Goal: Task Accomplishment & Management: Manage account settings

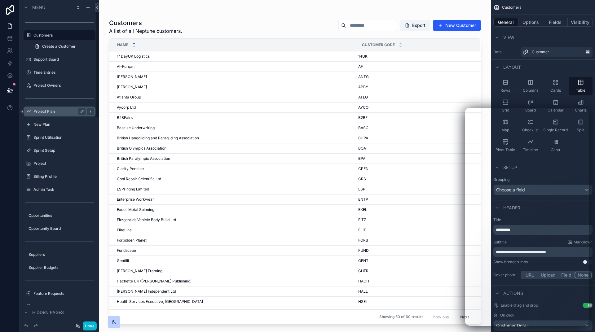
click at [52, 111] on label "Project Plan" at bounding box center [58, 111] width 50 height 5
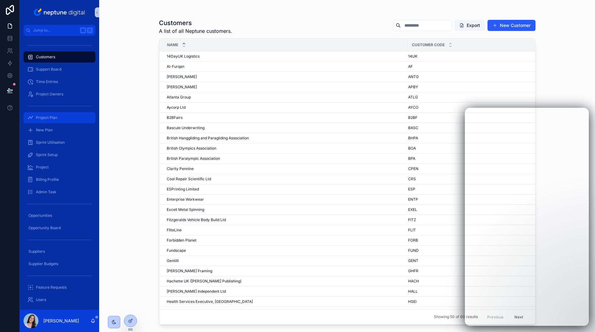
click at [48, 118] on span "Project Plan" at bounding box center [46, 117] width 21 height 5
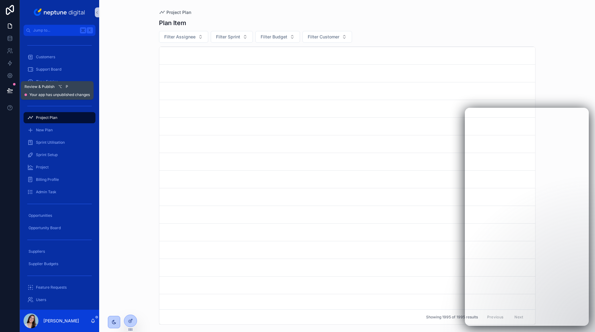
click at [11, 91] on icon at bounding box center [9, 90] width 5 height 3
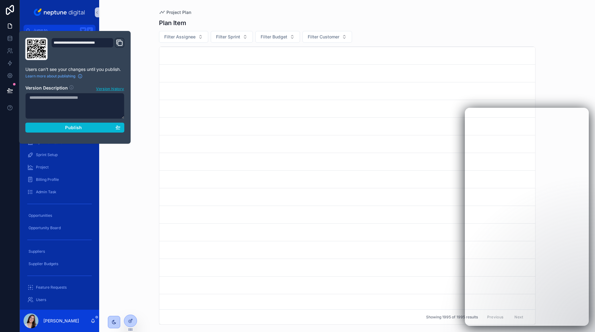
drag, startPoint x: 128, startPoint y: 70, endPoint x: 119, endPoint y: 78, distance: 13.0
click at [128, 70] on div "**********" at bounding box center [75, 87] width 112 height 113
click at [115, 86] on span "Version history" at bounding box center [110, 88] width 28 height 6
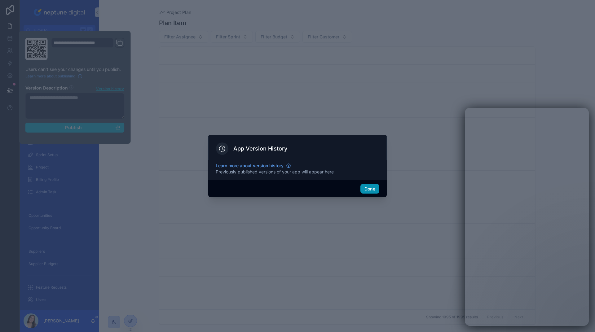
click at [371, 188] on button "Done" at bounding box center [370, 189] width 19 height 10
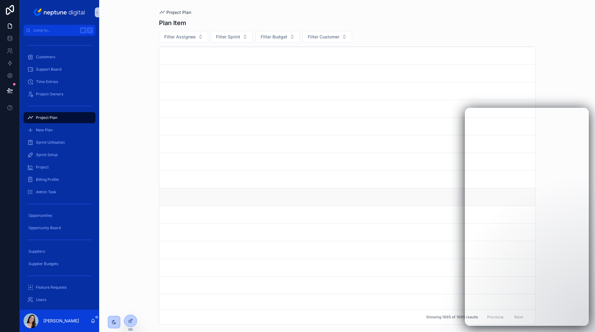
scroll to position [14, 0]
click at [65, 118] on div "Project Plan" at bounding box center [59, 118] width 64 height 10
click at [190, 37] on span "Filter Assignee" at bounding box center [179, 37] width 31 height 6
type input "***"
click at [178, 62] on span "Sandra England" at bounding box center [180, 62] width 62 height 6
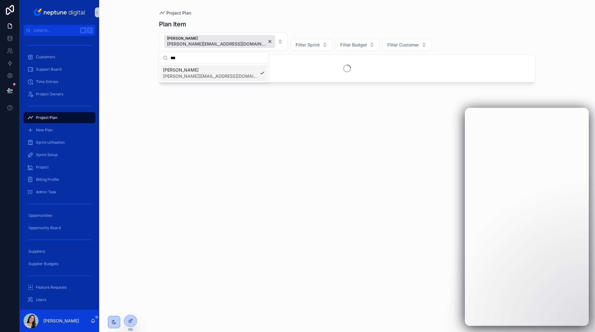
click at [122, 45] on div "Project Plan Plan Item Sandra England sandra.england@neptunedigital.co.uk Filte…" at bounding box center [347, 166] width 496 height 332
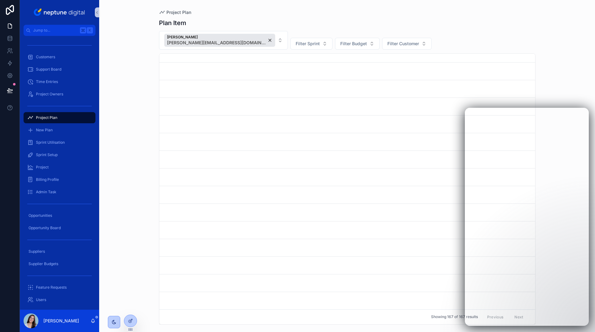
scroll to position [1382, 0]
click at [133, 322] on div at bounding box center [130, 321] width 12 height 12
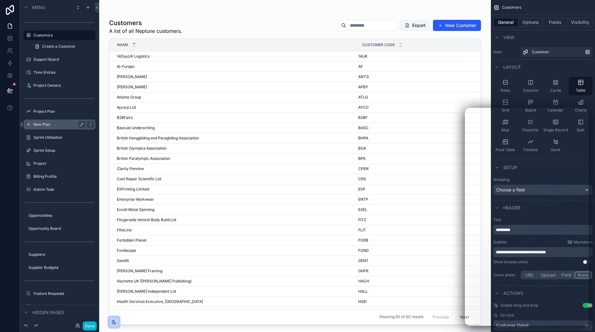
click at [58, 122] on label "New Plan" at bounding box center [58, 124] width 50 height 5
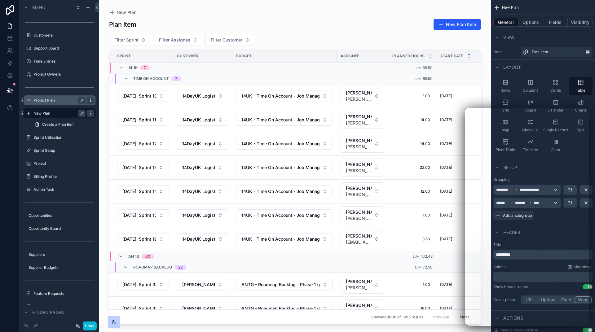
click at [89, 99] on icon "scrollable content" at bounding box center [90, 100] width 5 height 5
click at [312, 25] on div "scrollable content" at bounding box center [295, 162] width 392 height 325
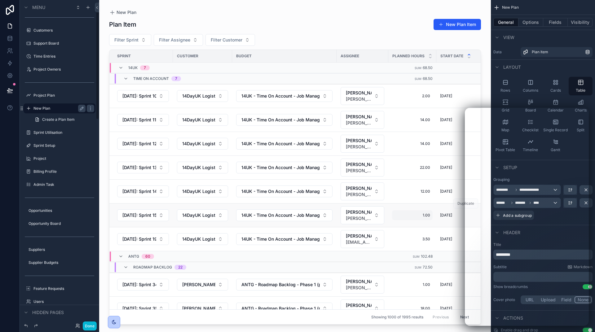
scroll to position [3, 0]
click at [88, 98] on icon "scrollable content" at bounding box center [90, 97] width 5 height 5
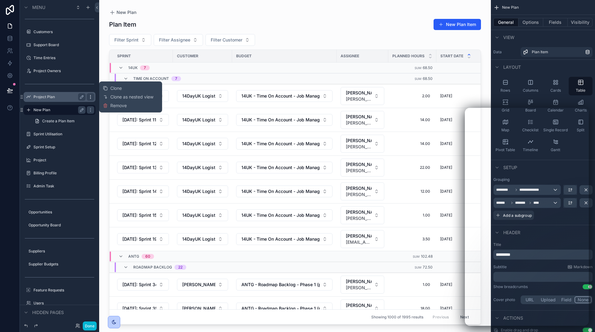
scroll to position [4, 0]
click at [116, 87] on span "Clone" at bounding box center [115, 88] width 11 height 6
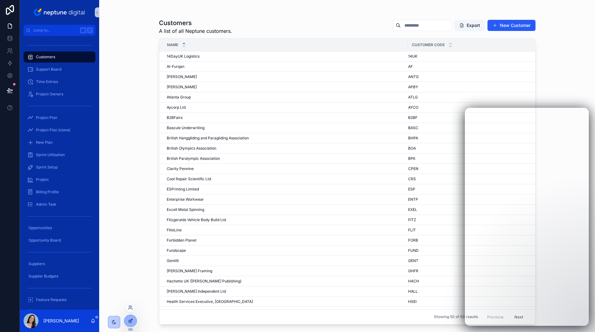
click at [131, 318] on div at bounding box center [130, 321] width 12 height 12
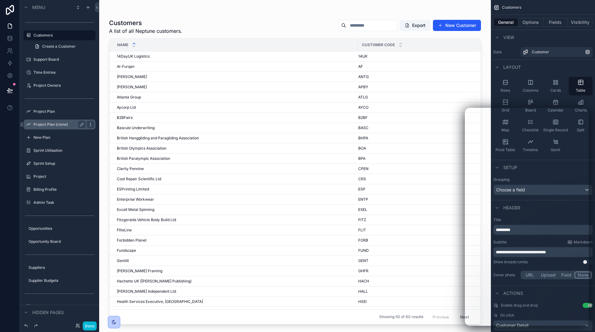
click at [91, 124] on icon "scrollable content" at bounding box center [90, 124] width 5 height 5
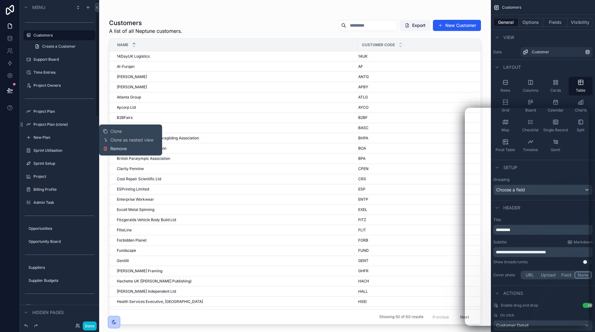
click at [115, 147] on span "Remove" at bounding box center [118, 149] width 16 height 6
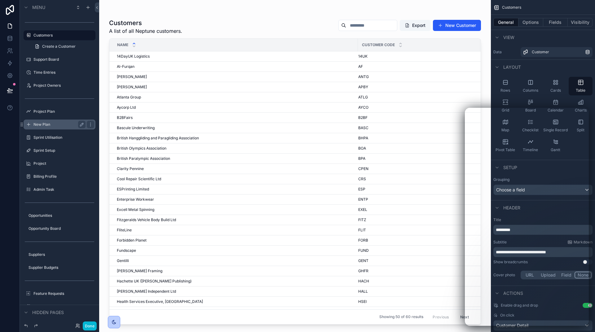
click at [60, 126] on label "New Plan" at bounding box center [58, 124] width 50 height 5
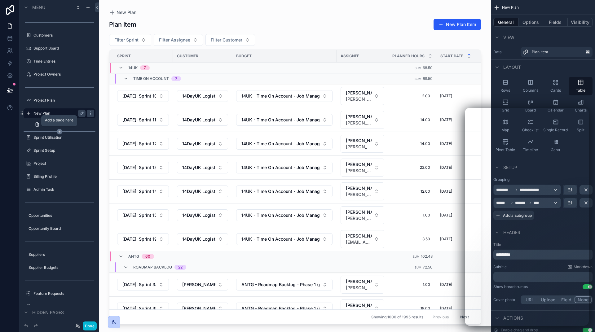
click at [59, 131] on icon "scrollable content" at bounding box center [60, 132] width 6 height 6
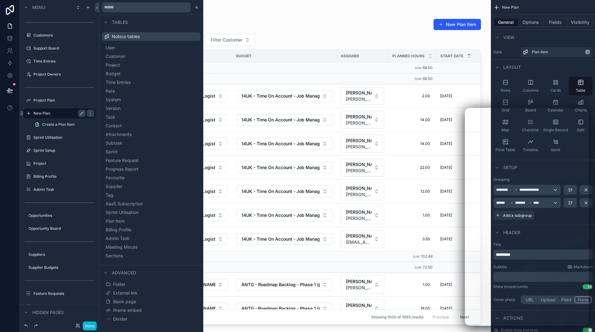
click at [348, 38] on div "scrollable content" at bounding box center [295, 162] width 392 height 325
click at [274, 38] on div "Filter Sprint Filter Assignee Filter Customer" at bounding box center [295, 40] width 372 height 12
click at [86, 325] on button "Done" at bounding box center [90, 326] width 14 height 9
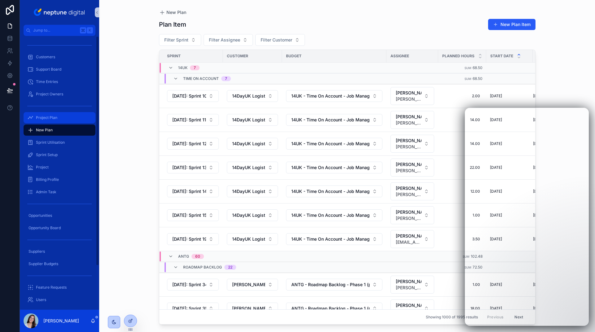
click at [36, 117] on span "Project Plan" at bounding box center [46, 117] width 21 height 5
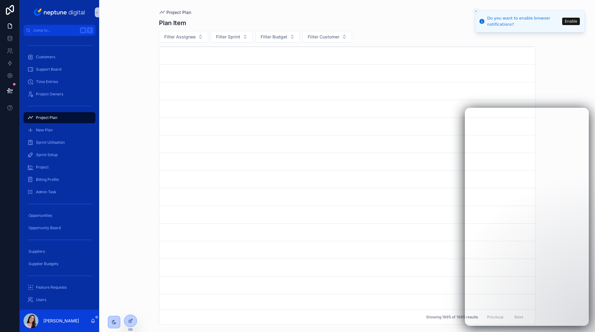
click at [575, 24] on button "Enable" at bounding box center [571, 21] width 18 height 7
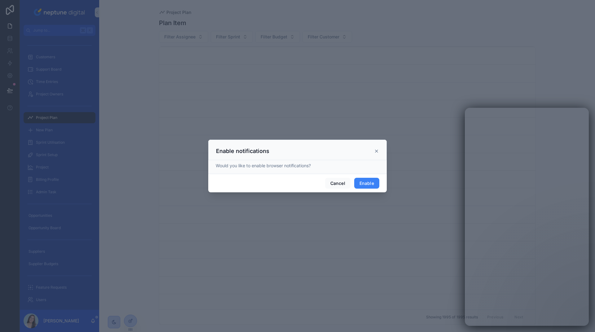
click at [375, 184] on button "Enable" at bounding box center [366, 183] width 25 height 11
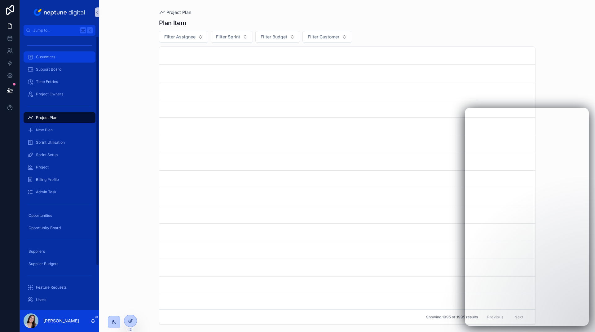
click at [49, 55] on span "Customers" at bounding box center [45, 57] width 19 height 5
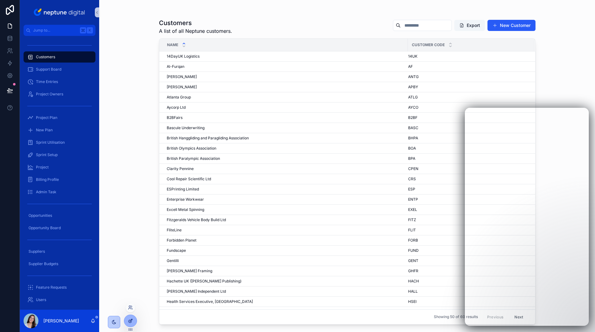
click at [127, 323] on div at bounding box center [130, 321] width 12 height 12
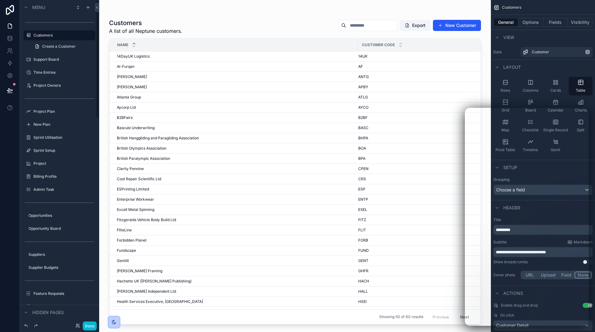
click at [185, 5] on div "scrollable content" at bounding box center [295, 162] width 392 height 325
click at [39, 117] on div "Project Plan" at bounding box center [59, 111] width 79 height 11
click at [47, 110] on label "Project Plan" at bounding box center [58, 111] width 50 height 5
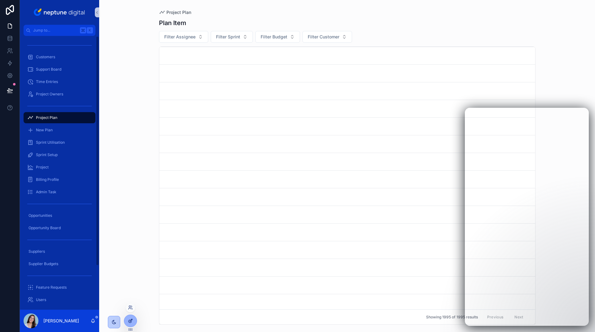
click at [127, 320] on div at bounding box center [130, 321] width 12 height 12
click at [48, 96] on span "Project Owners" at bounding box center [49, 94] width 27 height 5
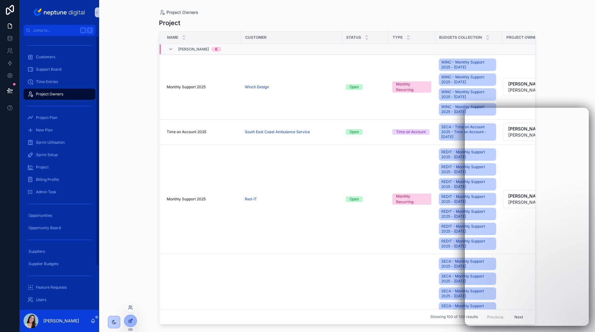
click at [127, 322] on div at bounding box center [130, 321] width 12 height 12
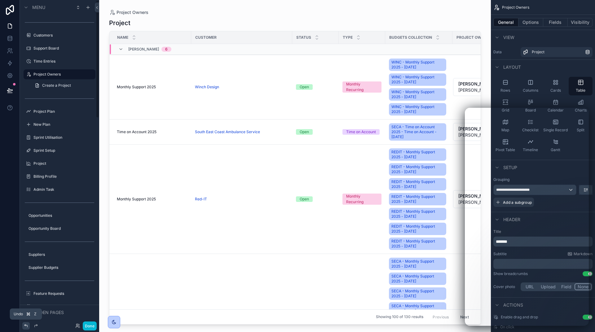
click at [27, 326] on icon at bounding box center [26, 326] width 5 height 5
click at [26, 326] on icon at bounding box center [26, 326] width 5 height 5
click at [27, 324] on icon at bounding box center [26, 326] width 5 height 5
click at [60, 110] on label "Project Plan" at bounding box center [58, 111] width 50 height 5
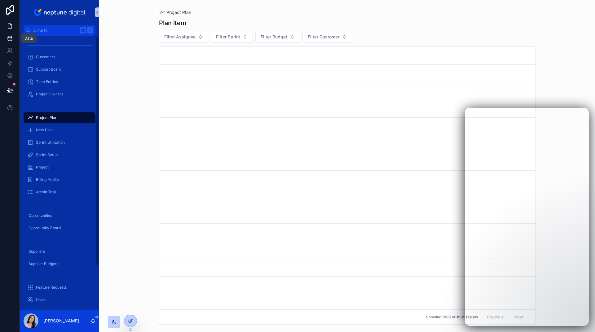
click at [7, 38] on icon at bounding box center [10, 38] width 6 height 6
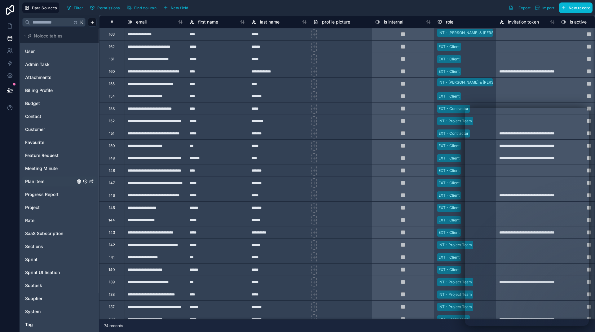
click at [46, 182] on link "Plan Item" at bounding box center [50, 182] width 50 height 6
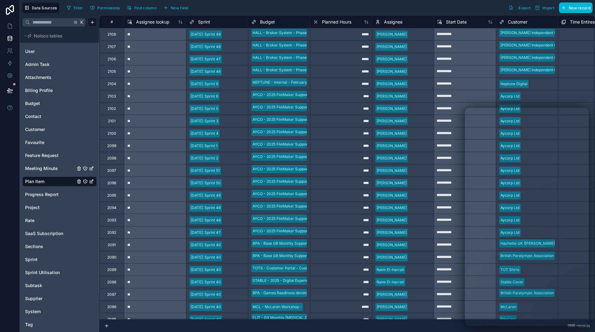
click at [37, 170] on span "Meeting Minute" at bounding box center [41, 169] width 33 height 6
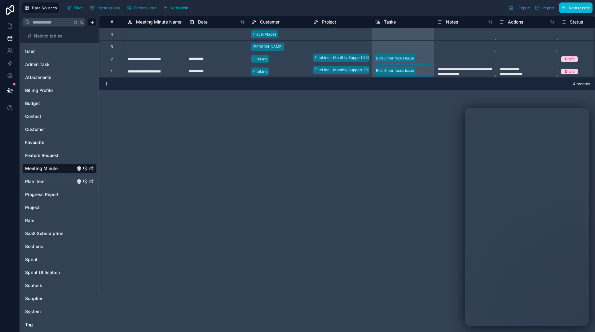
click at [36, 179] on span "Plan Item" at bounding box center [34, 182] width 19 height 6
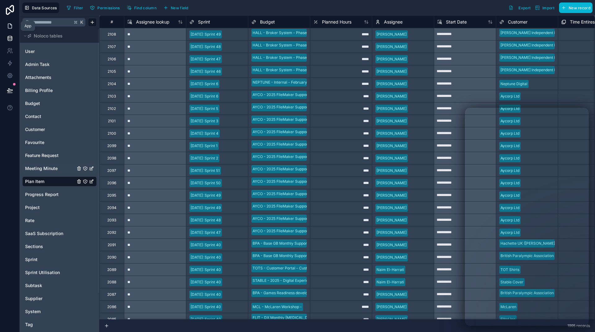
click at [8, 25] on icon at bounding box center [10, 26] width 6 height 6
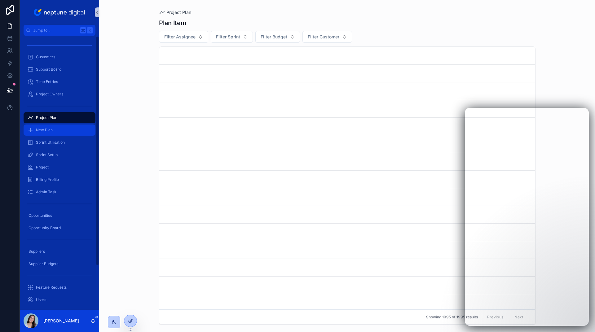
click at [47, 130] on span "New Plan" at bounding box center [44, 130] width 17 height 5
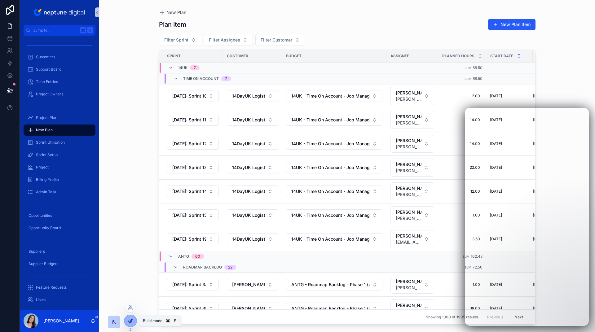
click at [130, 322] on icon at bounding box center [131, 320] width 2 height 2
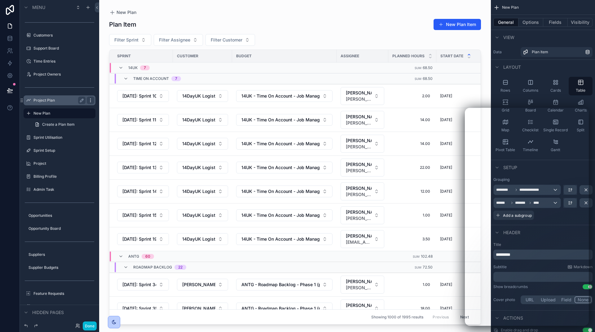
click at [91, 100] on icon "scrollable content" at bounding box center [90, 100] width 5 height 5
click at [90, 113] on icon "scrollable content" at bounding box center [90, 113] width 5 height 5
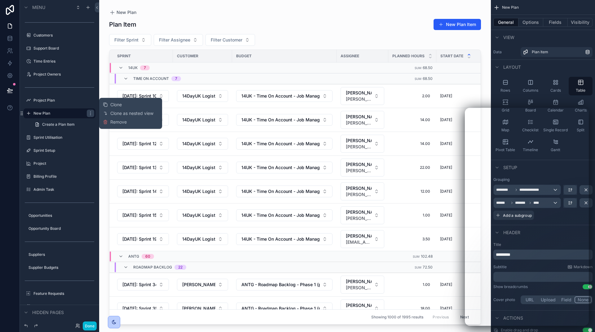
click at [122, 105] on button "Clone" at bounding box center [115, 105] width 24 height 6
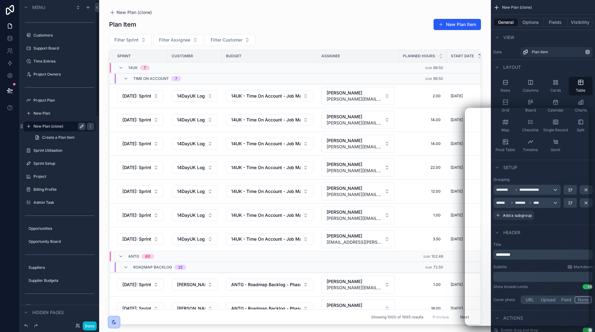
click at [82, 126] on icon "scrollable content" at bounding box center [82, 125] width 1 height 1
click at [64, 129] on input "**********" at bounding box center [54, 126] width 42 height 7
type input "**********"
click at [82, 127] on icon "scrollable content" at bounding box center [81, 126] width 5 height 5
click at [313, 79] on div "Time On Account 7" at bounding box center [213, 79] width 207 height 10
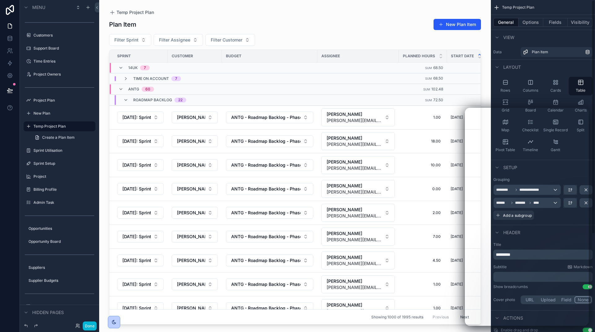
click at [387, 30] on div "Plan Item New Plan Item" at bounding box center [295, 25] width 372 height 12
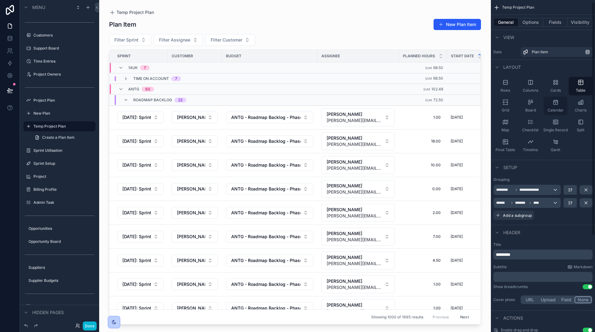
scroll to position [4, 0]
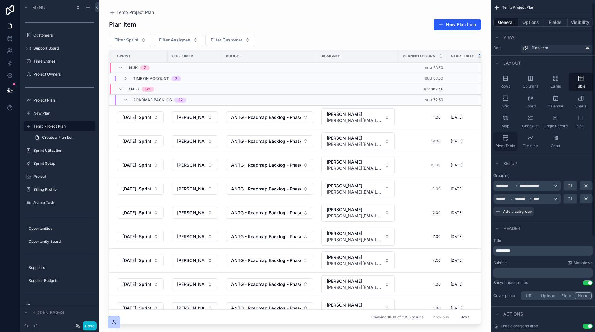
click at [503, 139] on icon "scrollable content" at bounding box center [505, 138] width 5 height 5
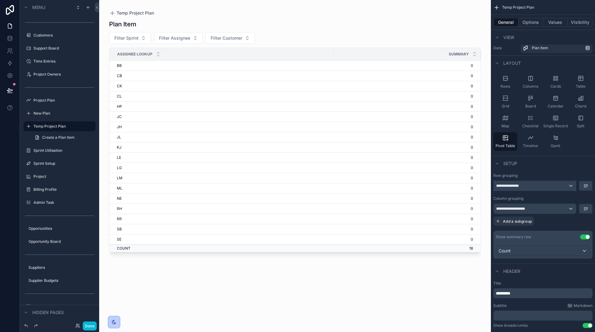
click at [533, 187] on div "**********" at bounding box center [535, 186] width 82 height 10
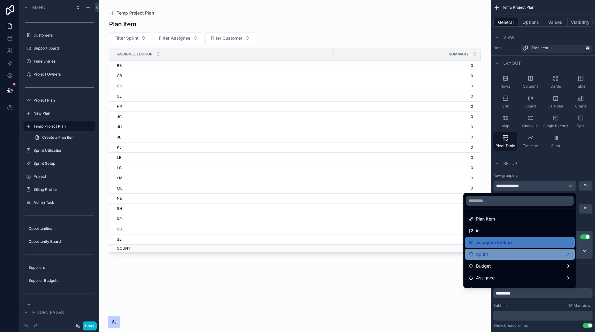
click at [516, 251] on div "Sprint" at bounding box center [520, 254] width 110 height 11
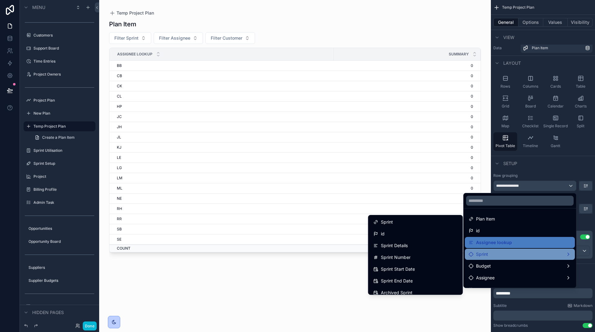
click at [498, 254] on div "Sprint" at bounding box center [520, 254] width 103 height 7
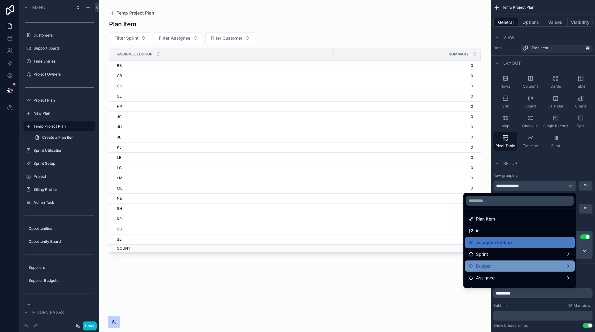
click at [498, 265] on div "Budget" at bounding box center [520, 266] width 103 height 7
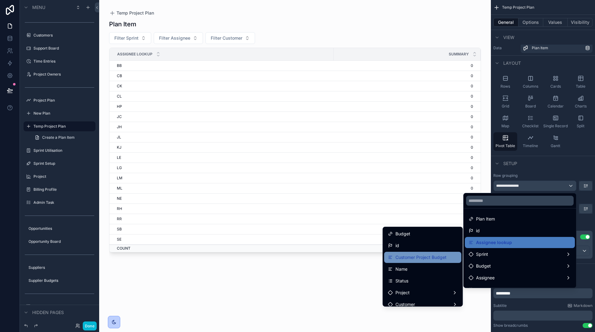
click at [428, 257] on span "Customer Project Budget" at bounding box center [421, 257] width 51 height 7
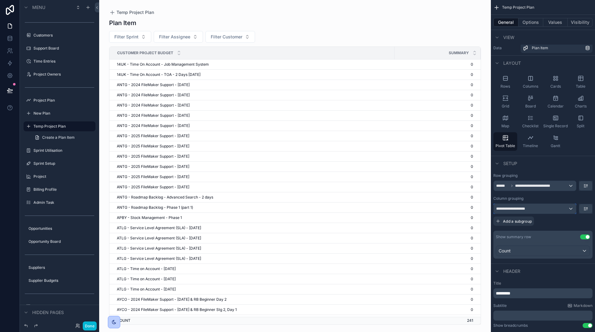
click at [545, 209] on div "**********" at bounding box center [535, 209] width 82 height 10
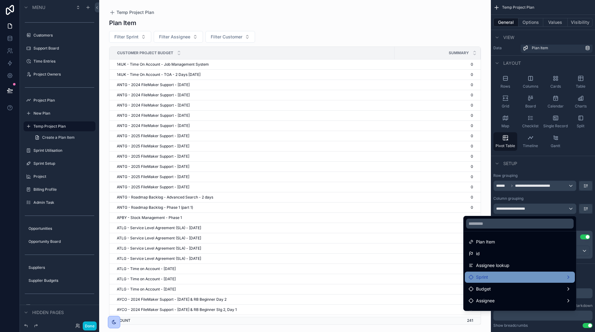
click at [525, 277] on div "Sprint" at bounding box center [520, 277] width 103 height 7
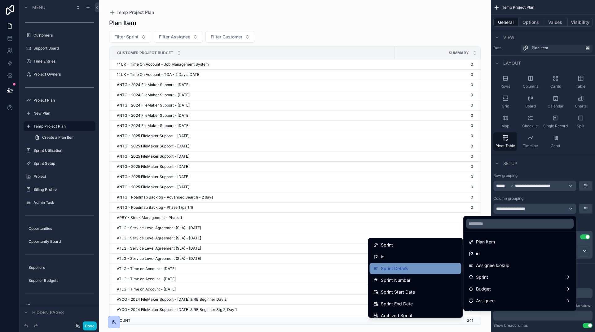
click at [428, 270] on div "Sprint Details" at bounding box center [416, 268] width 84 height 7
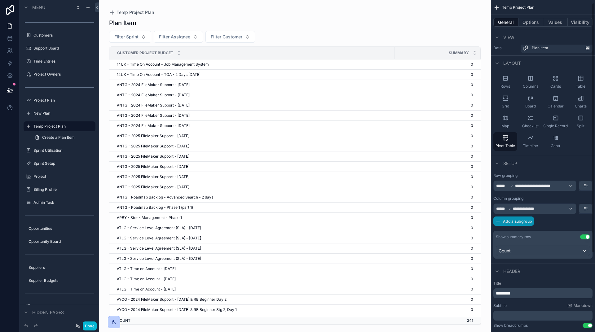
click at [532, 220] on span "Add a subgroup" at bounding box center [517, 221] width 29 height 5
click at [536, 223] on div "Choose a field" at bounding box center [535, 222] width 83 height 10
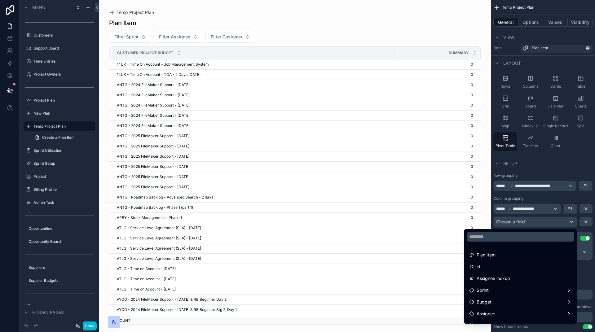
click at [505, 277] on span "Assignee lookup" at bounding box center [493, 278] width 33 height 7
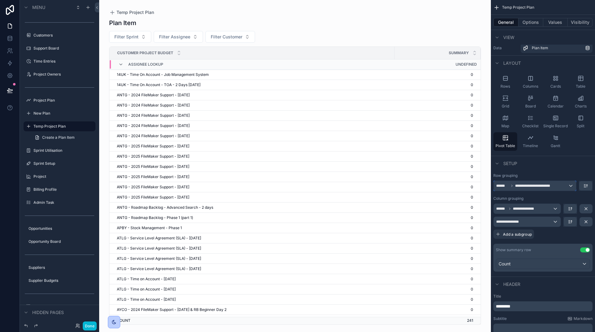
click at [533, 184] on span "**********" at bounding box center [537, 186] width 44 height 5
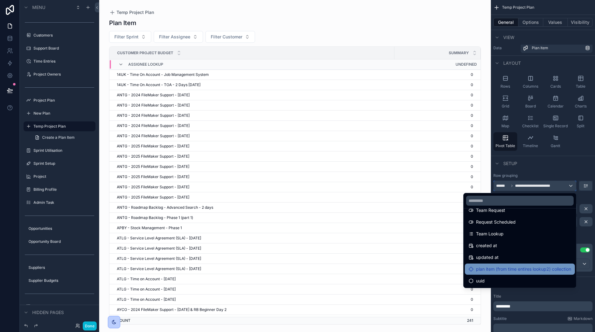
scroll to position [0, 0]
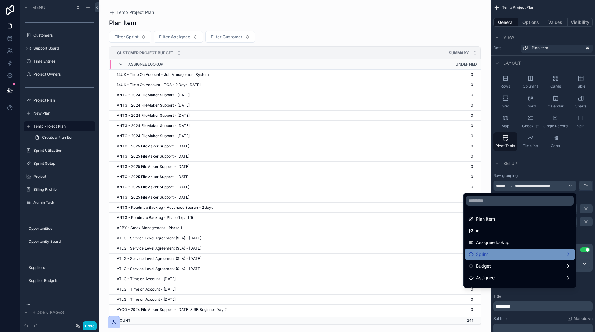
click at [502, 253] on div "Sprint" at bounding box center [520, 254] width 103 height 7
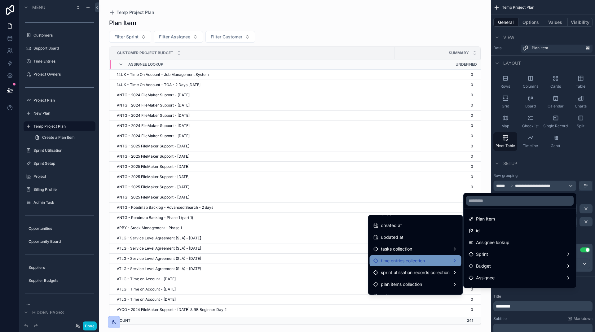
scroll to position [99, 0]
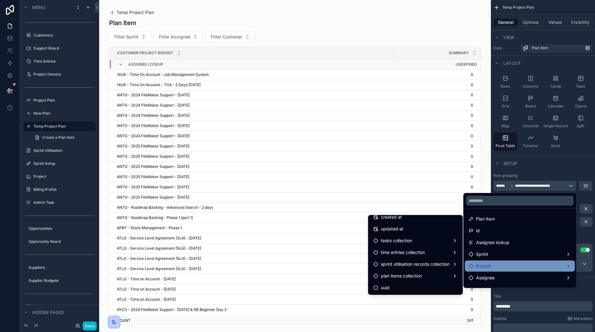
click at [507, 264] on div "Budget" at bounding box center [520, 266] width 103 height 7
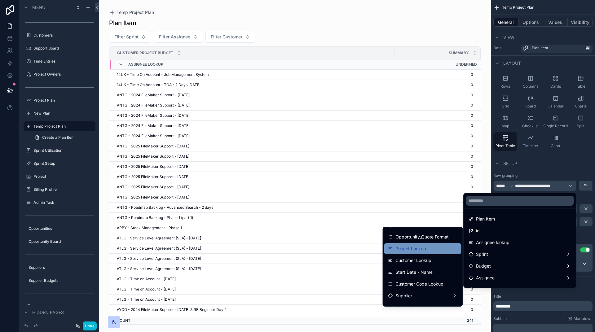
scroll to position [149, 0]
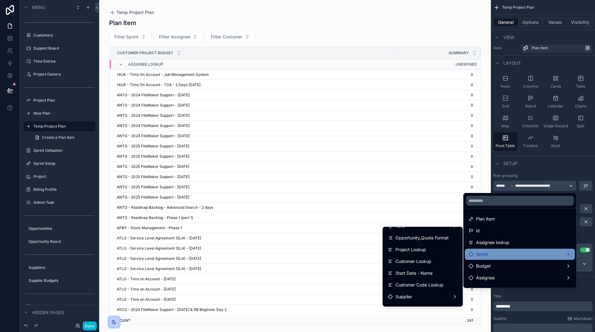
drag, startPoint x: 422, startPoint y: 250, endPoint x: 516, endPoint y: 258, distance: 94.6
click at [517, 258] on div "Plan Item id Assignee lookup Sprint Budget Assignee Start Date Customer Time En…" at bounding box center [297, 166] width 595 height 332
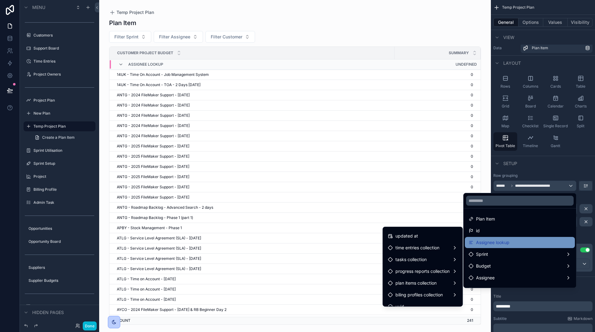
scroll to position [370, 0]
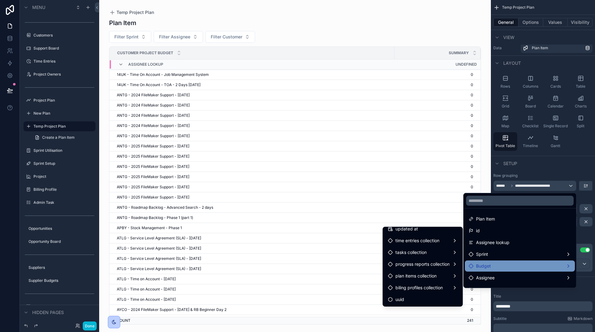
click at [500, 265] on div "Budget" at bounding box center [520, 266] width 103 height 7
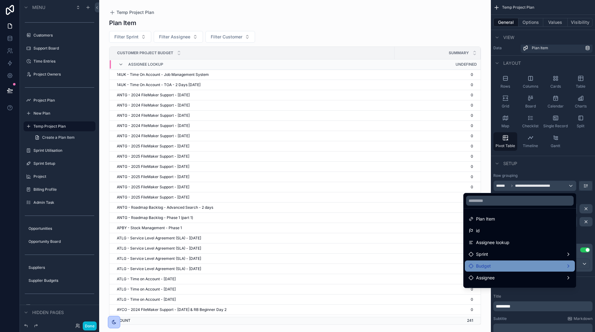
click at [497, 268] on div "Budget" at bounding box center [520, 266] width 103 height 7
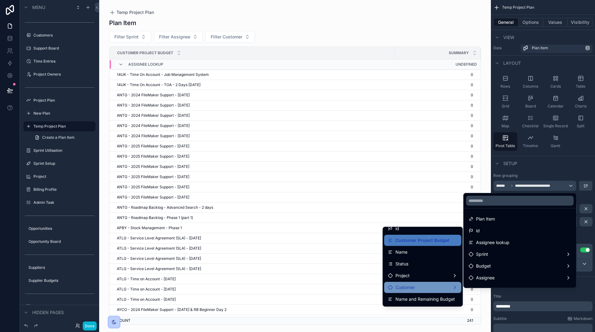
scroll to position [26, 0]
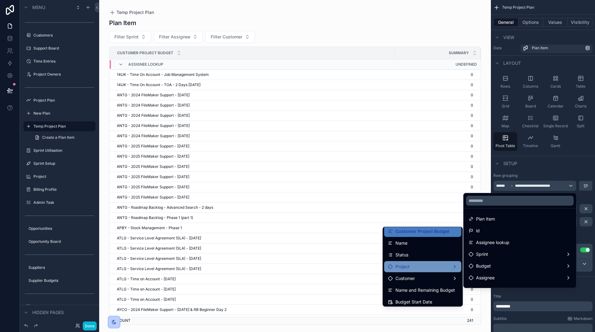
click at [411, 266] on div "Project" at bounding box center [423, 266] width 70 height 7
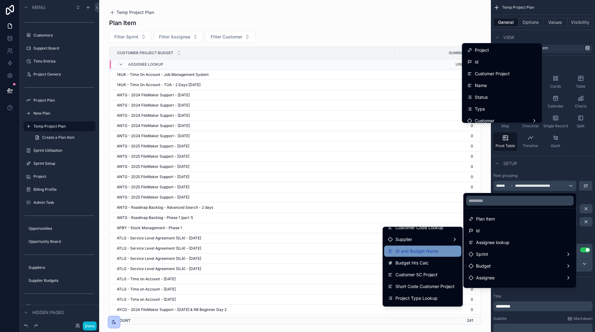
scroll to position [213, 0]
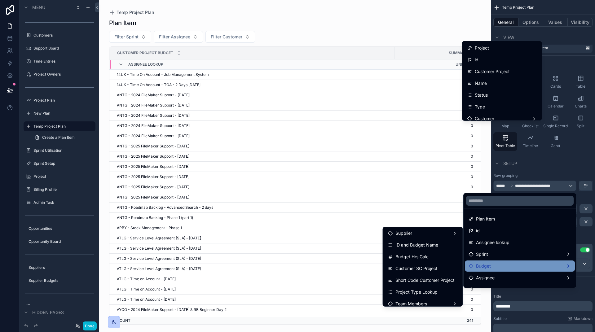
click at [521, 267] on div "Budget" at bounding box center [520, 266] width 103 height 7
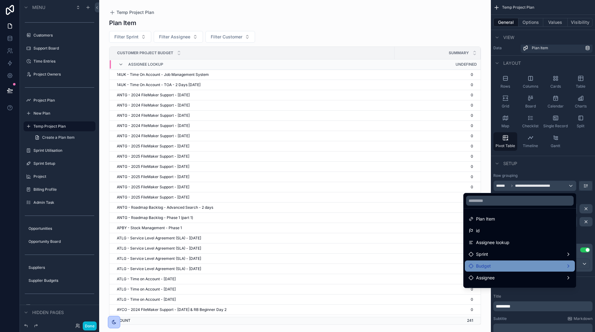
click at [499, 266] on div "Budget" at bounding box center [520, 266] width 103 height 7
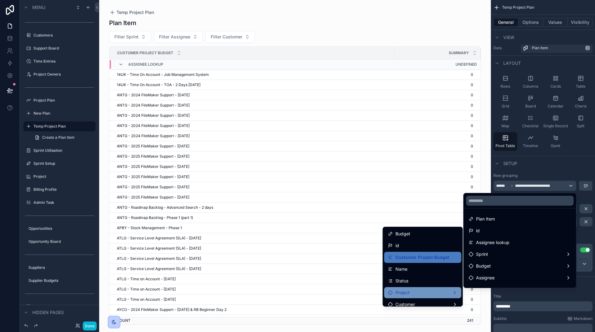
click at [430, 290] on div "Project" at bounding box center [423, 292] width 70 height 7
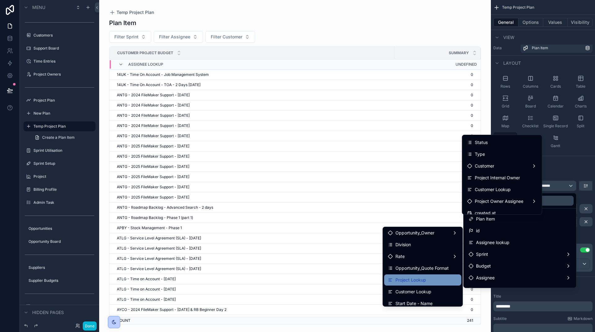
scroll to position [121, 0]
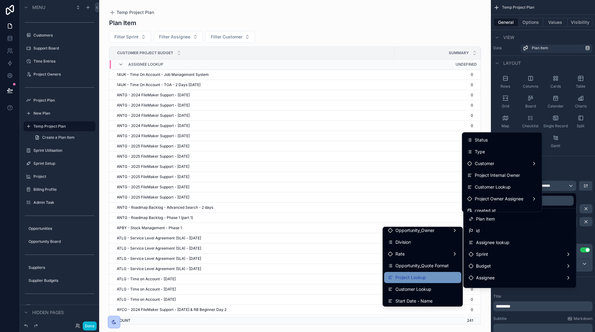
click at [411, 277] on span "Project Lookup" at bounding box center [411, 277] width 31 height 7
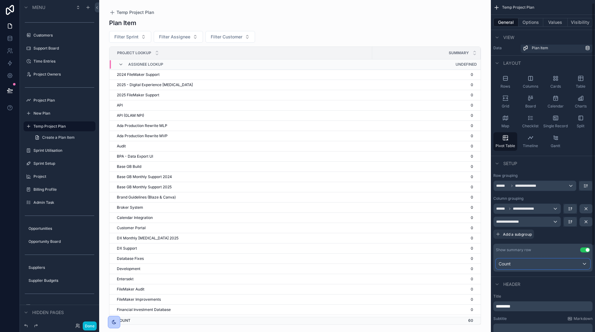
click at [560, 264] on div "Count" at bounding box center [543, 264] width 94 height 10
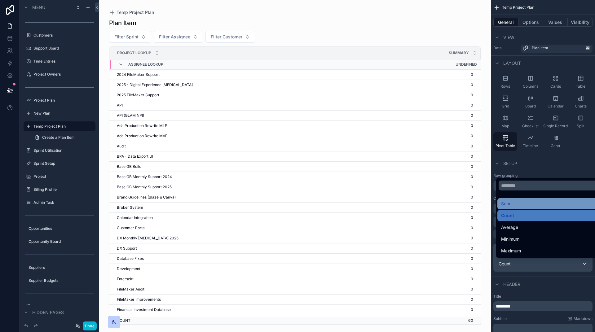
click at [522, 205] on div "Sum" at bounding box center [550, 203] width 98 height 7
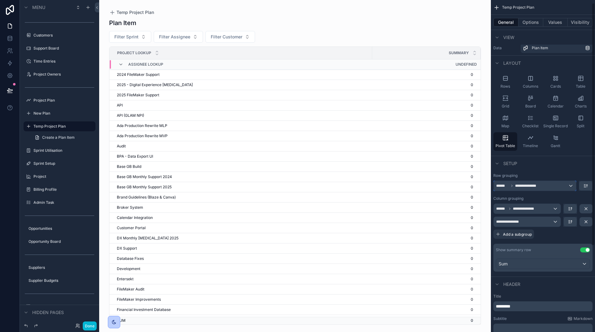
click at [548, 185] on div "**********" at bounding box center [535, 186] width 82 height 10
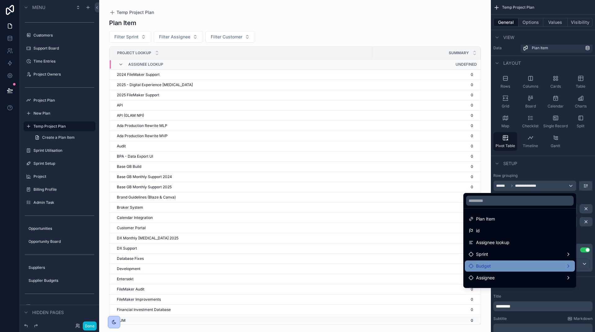
click at [500, 266] on div "Budget" at bounding box center [520, 266] width 103 height 7
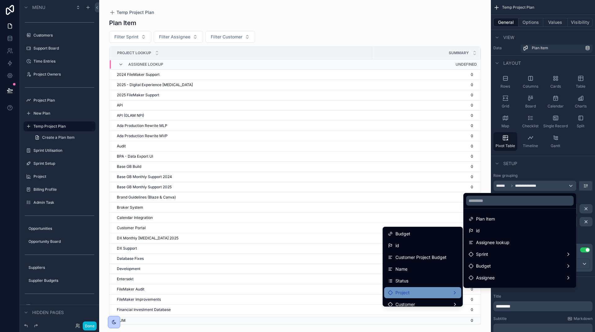
click at [424, 290] on div "Project" at bounding box center [423, 292] width 70 height 7
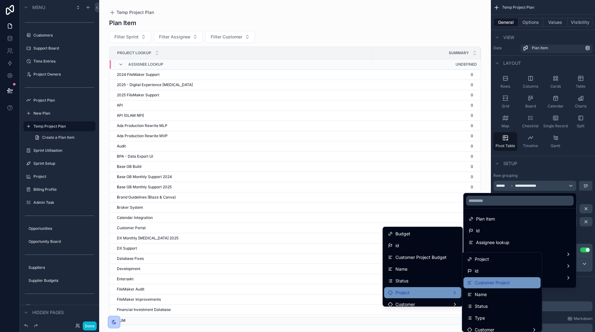
click at [494, 284] on span "Customer Project" at bounding box center [492, 282] width 35 height 7
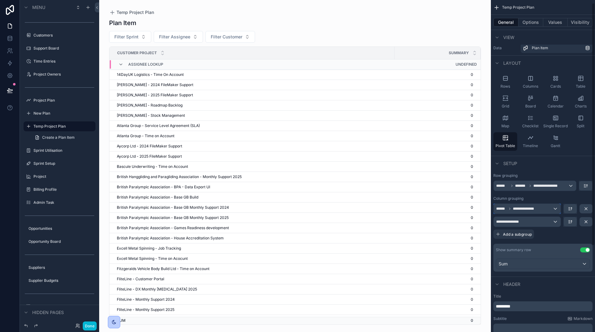
click at [542, 210] on div "**********" at bounding box center [527, 209] width 67 height 10
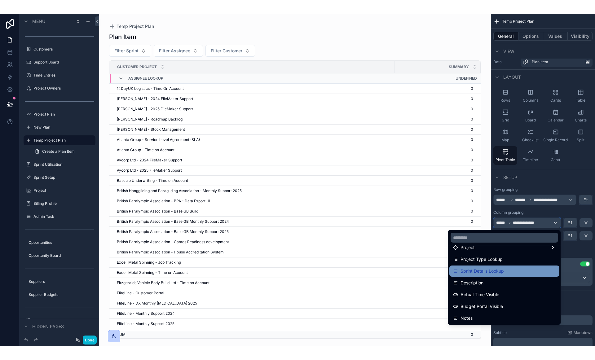
scroll to position [139, 0]
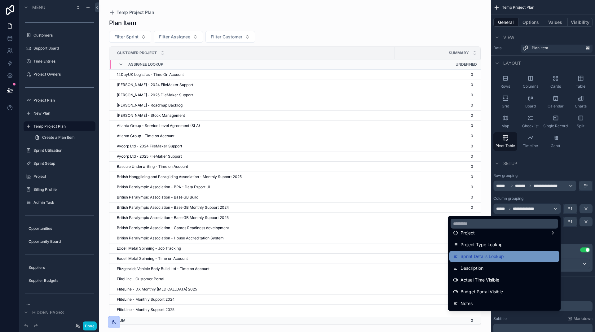
click at [493, 256] on span "Sprint Details Lookup" at bounding box center [482, 256] width 43 height 7
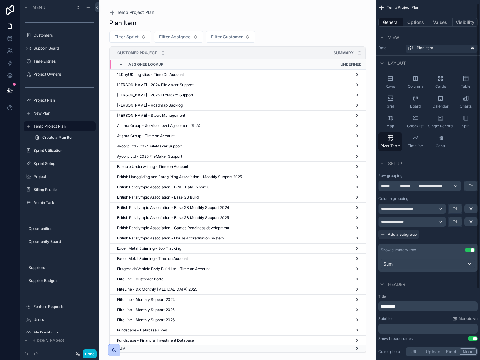
scroll to position [4, 0]
click at [428, 222] on div "**********" at bounding box center [411, 222] width 67 height 10
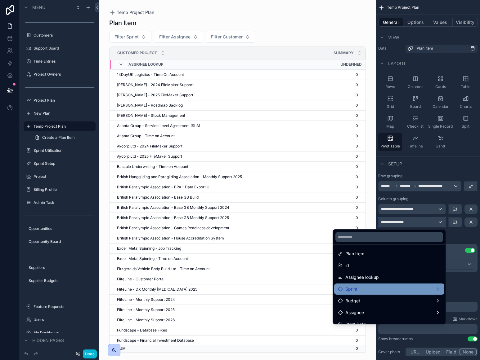
scroll to position [1, 0]
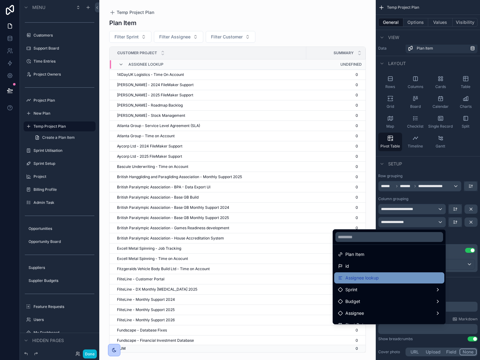
click at [374, 277] on span "Assignee lookup" at bounding box center [361, 277] width 33 height 7
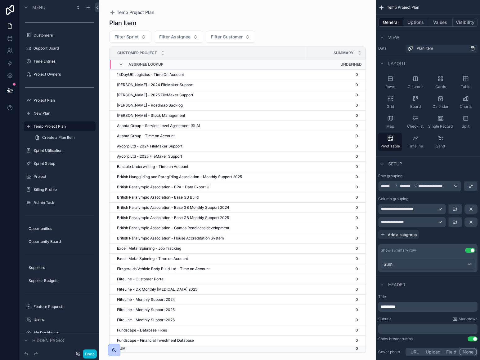
scroll to position [3, 0]
click at [89, 332] on button "Done" at bounding box center [90, 354] width 14 height 9
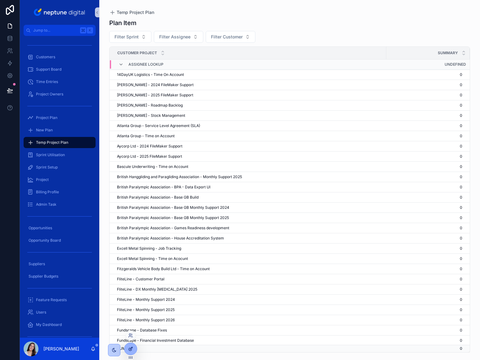
click at [133, 332] on div at bounding box center [130, 349] width 12 height 12
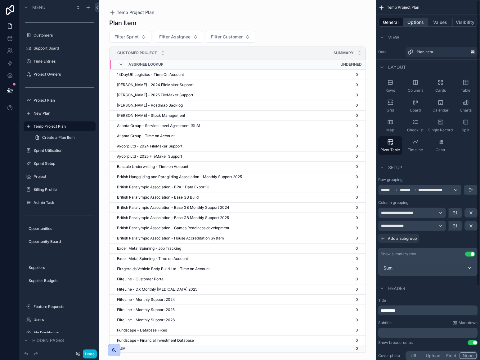
click at [414, 23] on button "Options" at bounding box center [415, 22] width 25 height 9
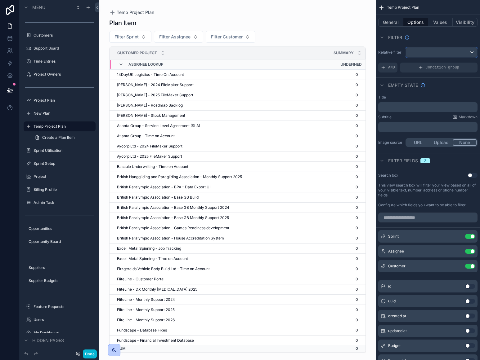
click at [442, 53] on div "scrollable content" at bounding box center [441, 52] width 71 height 10
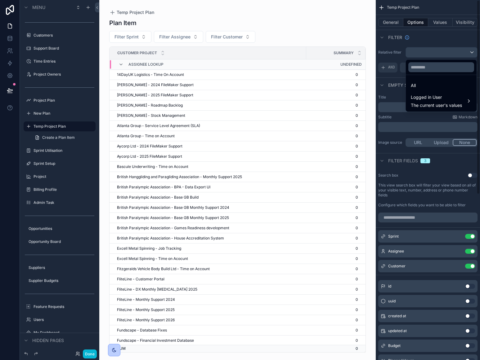
drag, startPoint x: 440, startPoint y: 36, endPoint x: 439, endPoint y: 40, distance: 4.0
click at [440, 36] on div "scrollable content" at bounding box center [240, 180] width 480 height 360
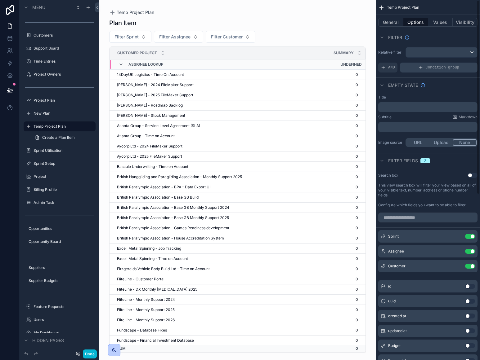
click at [414, 68] on div "Condition group" at bounding box center [439, 68] width 78 height 10
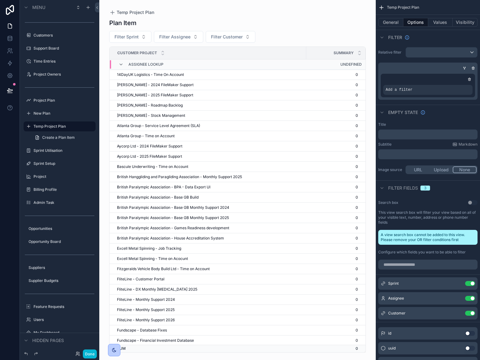
click at [424, 95] on div "Add a filter" at bounding box center [427, 86] width 94 height 24
click at [423, 92] on div "Add a filter" at bounding box center [427, 90] width 89 height 10
click at [473, 66] on div "scrollable content" at bounding box center [473, 68] width 6 height 6
click at [474, 69] on icon "scrollable content" at bounding box center [473, 69] width 2 height 2
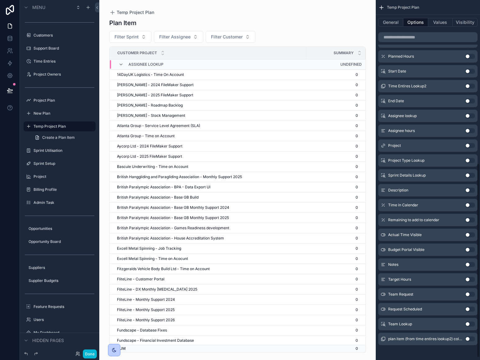
scroll to position [305, 0]
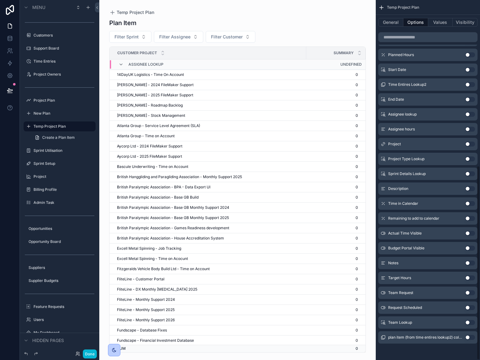
click at [468, 323] on button "Use setting" at bounding box center [470, 322] width 10 height 5
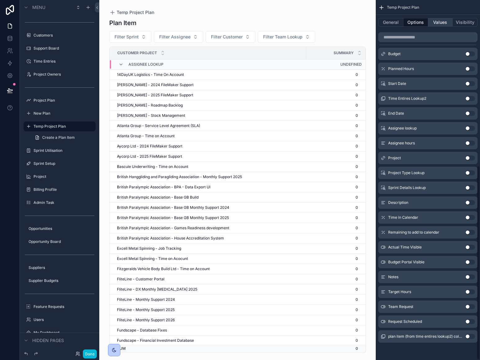
click at [443, 19] on button "Values" at bounding box center [440, 22] width 25 height 9
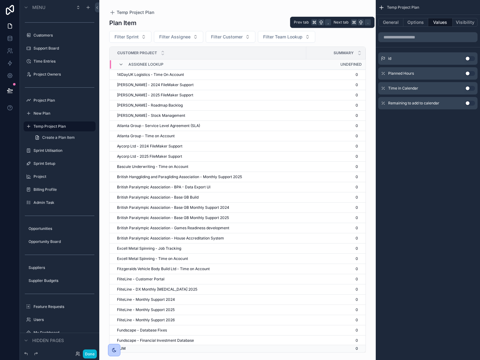
scroll to position [0, 0]
click at [469, 74] on button "Use setting" at bounding box center [470, 73] width 10 height 5
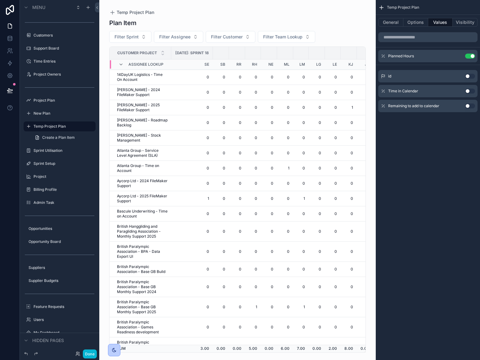
click at [183, 37] on div "scrollable content" at bounding box center [237, 176] width 276 height 353
type input "***"
click at [174, 64] on span "[PERSON_NAME]" at bounding box center [174, 62] width 62 height 6
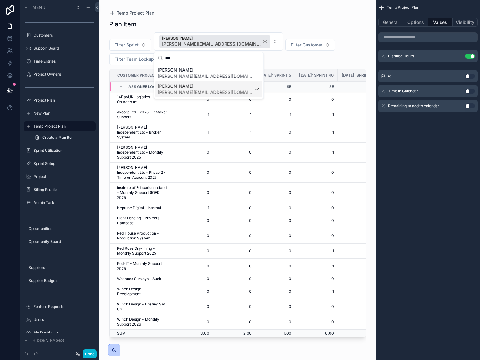
click at [443, 133] on div "Temp Project Plan General Options Values Visibility Planned Hours Use setting i…" at bounding box center [427, 180] width 104 height 360
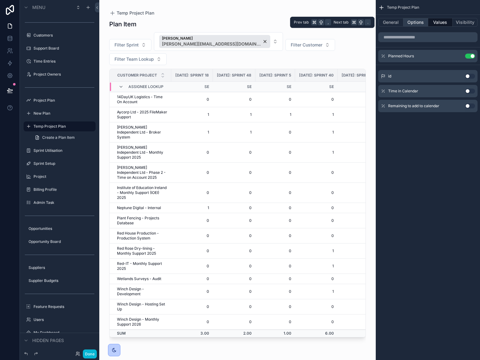
click at [417, 23] on button "Options" at bounding box center [415, 22] width 25 height 9
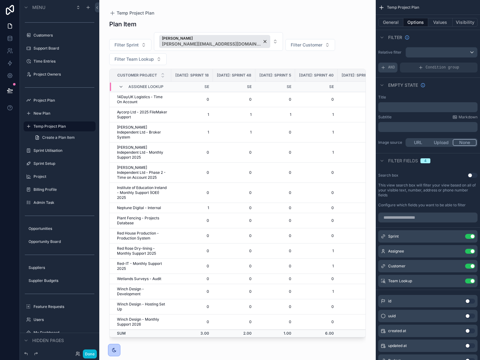
click at [388, 68] on span "AND" at bounding box center [391, 67] width 7 height 5
click at [461, 62] on icon "scrollable content" at bounding box center [462, 63] width 4 height 4
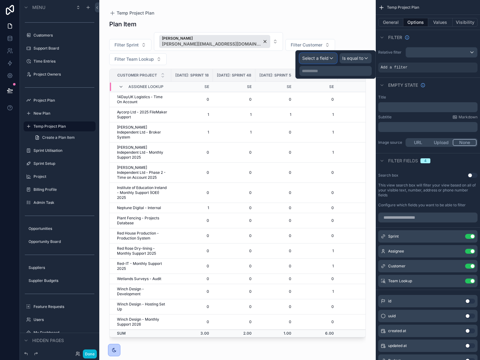
click at [319, 59] on span "Select a field" at bounding box center [315, 57] width 26 height 5
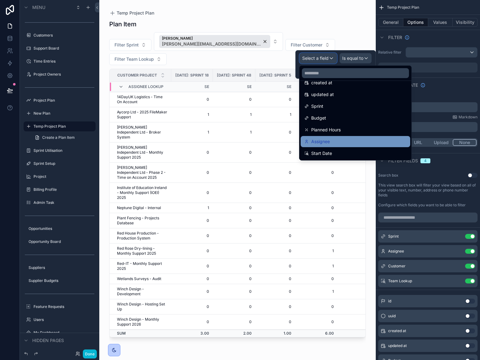
scroll to position [35, 0]
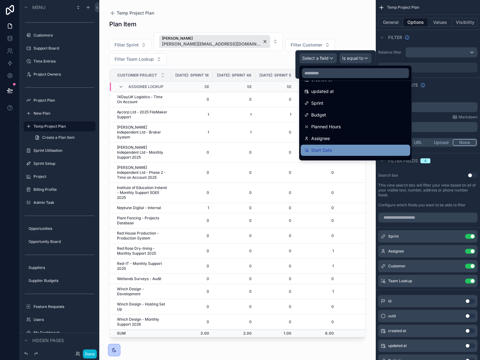
click at [328, 148] on span "Start Date" at bounding box center [321, 150] width 21 height 7
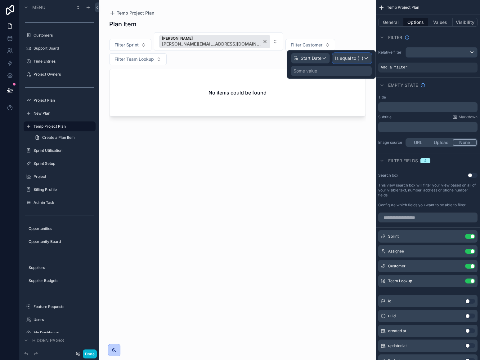
click at [344, 60] on span "Is equal to (=)" at bounding box center [349, 58] width 28 height 6
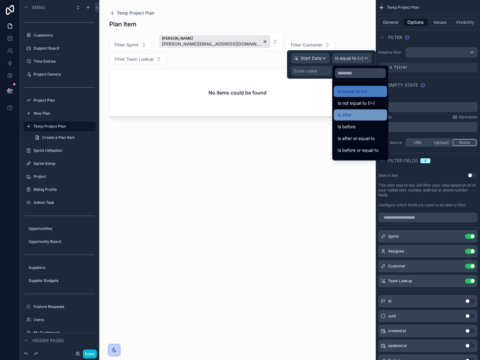
click at [357, 117] on div "Is after" at bounding box center [360, 114] width 46 height 7
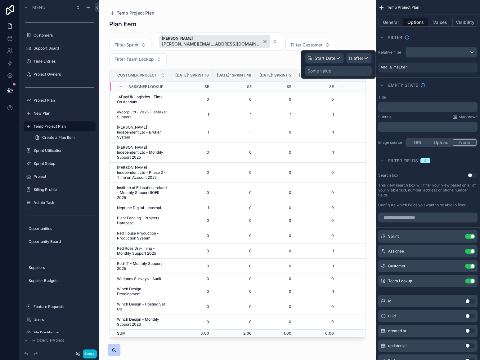
click at [340, 73] on div "Some value" at bounding box center [338, 71] width 67 height 10
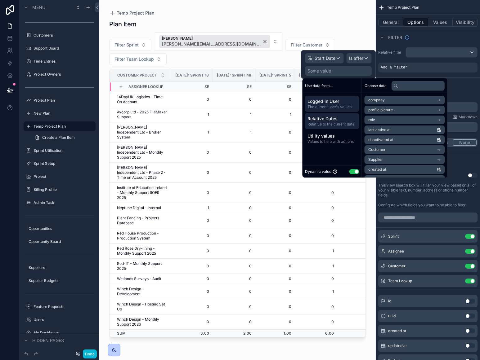
click at [335, 120] on span "Relative Dates" at bounding box center [331, 119] width 49 height 6
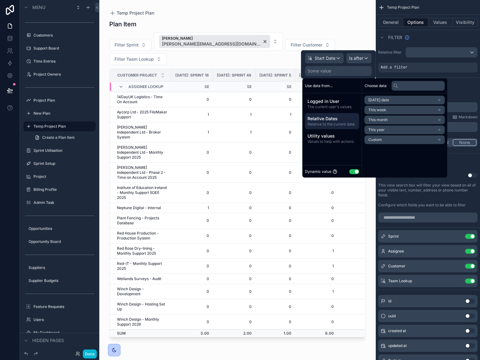
click at [381, 138] on span "Custom" at bounding box center [375, 139] width 14 height 5
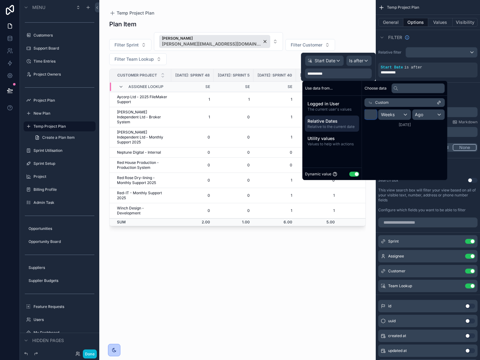
click at [370, 114] on input "*" at bounding box center [370, 114] width 12 height 10
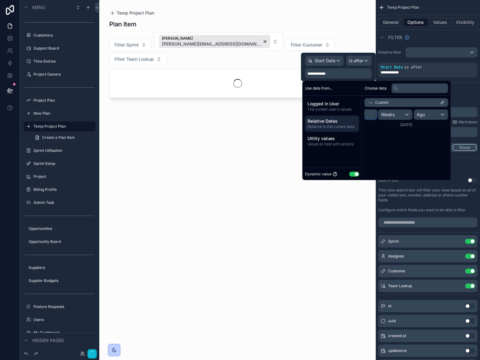
type input "**"
click at [384, 114] on span "Weeks" at bounding box center [388, 115] width 14 height 6
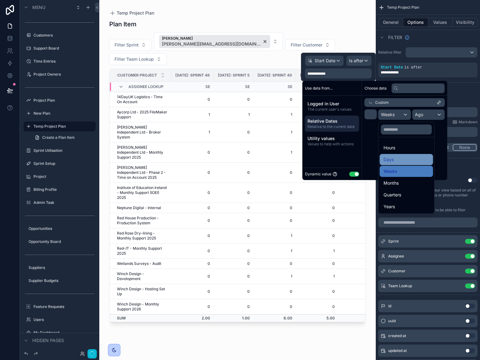
click at [403, 162] on div "Days" at bounding box center [406, 159] width 46 height 7
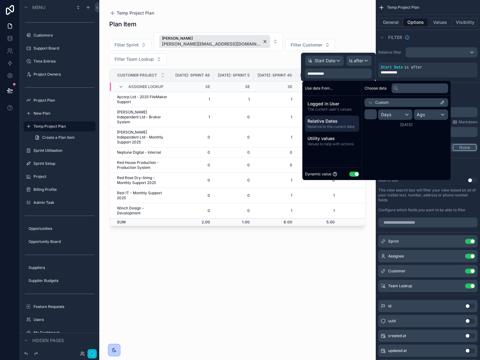
click at [401, 145] on div "Choose data Custom ** Days Ago [DATE]" at bounding box center [406, 130] width 89 height 99
click at [466, 95] on div "Empty state" at bounding box center [427, 89] width 104 height 15
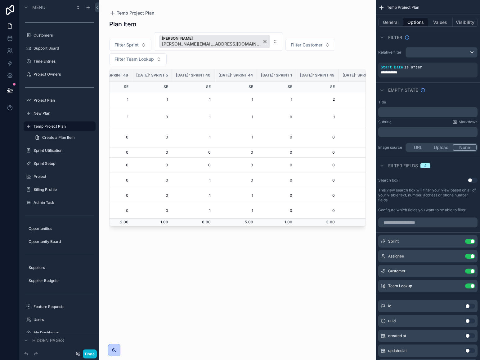
scroll to position [0, 84]
click at [387, 20] on button "General" at bounding box center [390, 22] width 25 height 9
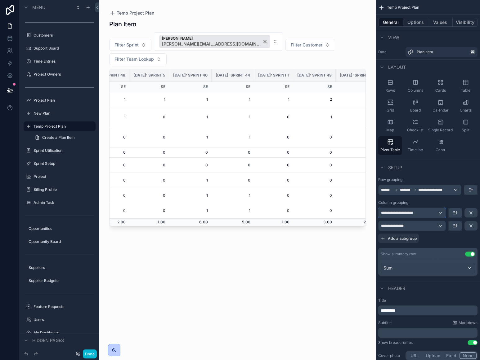
click at [419, 214] on div "**********" at bounding box center [411, 213] width 67 height 10
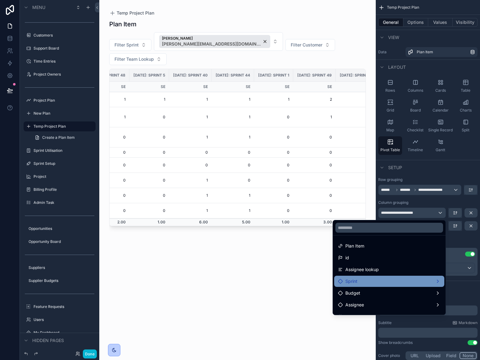
click at [386, 284] on div "Sprint" at bounding box center [389, 281] width 103 height 7
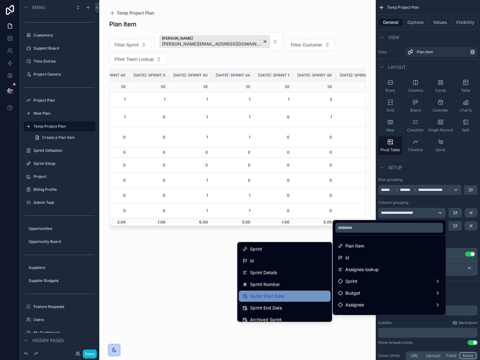
click at [282, 295] on span "Sprint Start Date" at bounding box center [267, 296] width 34 height 7
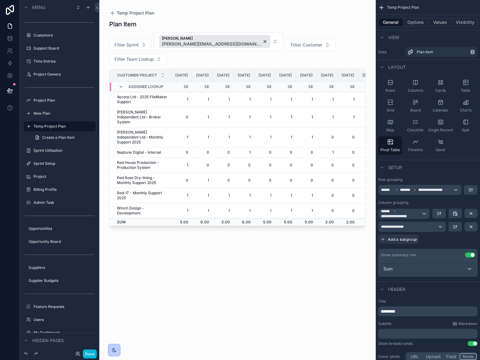
click at [171, 239] on div "Plan Item Filter Sprint [PERSON_NAME] [PERSON_NAME][EMAIL_ADDRESS][DOMAIN_NAME]…" at bounding box center [237, 184] width 256 height 337
click at [453, 211] on icon "scrollable content" at bounding box center [454, 212] width 3 height 3
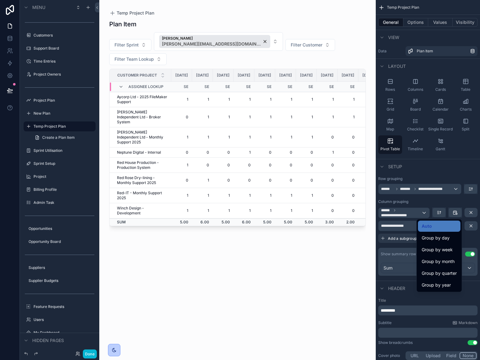
click at [453, 198] on div "scrollable content" at bounding box center [240, 180] width 480 height 360
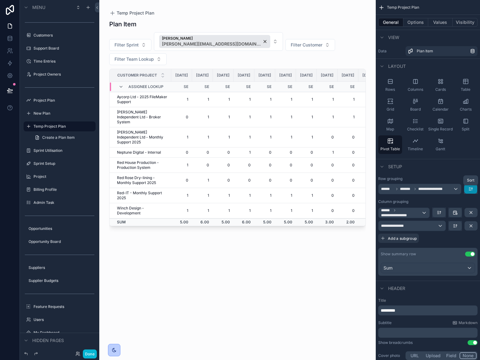
click at [470, 189] on icon "scrollable content" at bounding box center [470, 189] width 5 height 5
click at [449, 247] on div "scrollable content" at bounding box center [240, 180] width 480 height 360
click at [456, 272] on div "Sum" at bounding box center [428, 268] width 94 height 10
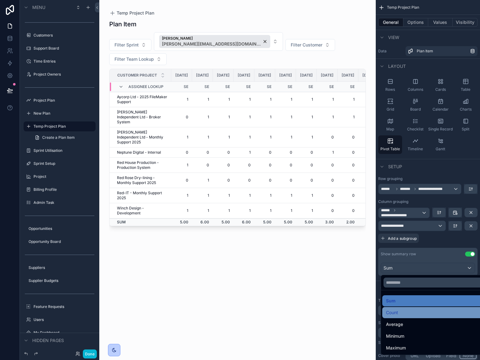
click at [414, 316] on div "Count" at bounding box center [435, 312] width 98 height 7
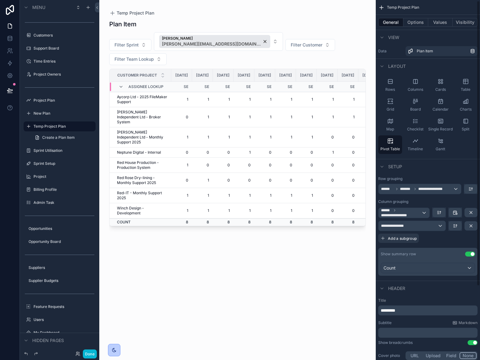
click at [414, 313] on p "*********" at bounding box center [427, 311] width 95 height 6
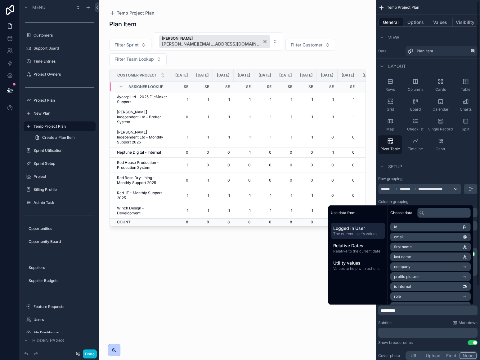
click at [431, 314] on div "*********" at bounding box center [427, 311] width 99 height 10
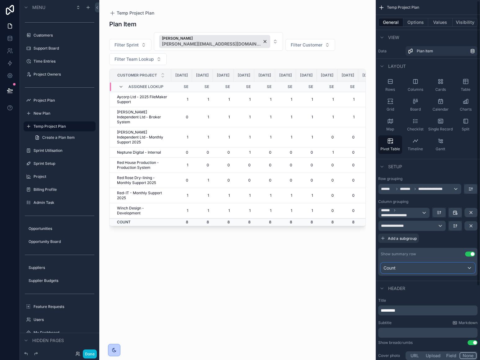
click at [427, 267] on div "Count" at bounding box center [428, 268] width 94 height 10
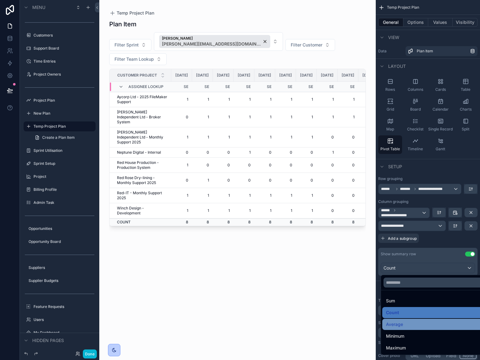
click at [419, 325] on div "Average" at bounding box center [435, 324] width 98 height 7
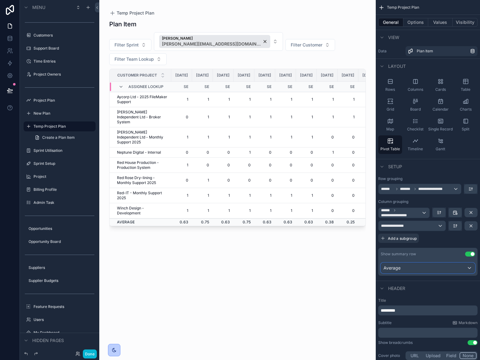
click at [417, 270] on div "Average" at bounding box center [428, 268] width 94 height 10
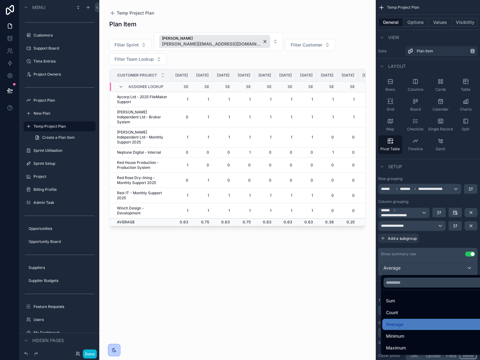
click at [415, 338] on div "Minimum" at bounding box center [435, 336] width 98 height 7
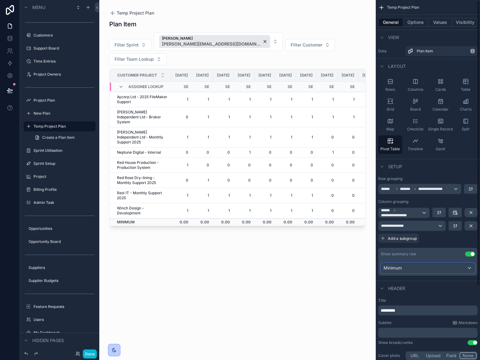
click at [406, 267] on div "Minimum" at bounding box center [428, 268] width 94 height 10
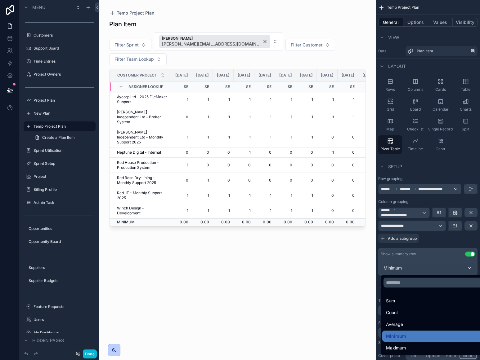
click at [410, 344] on div "Maximum" at bounding box center [435, 347] width 98 height 7
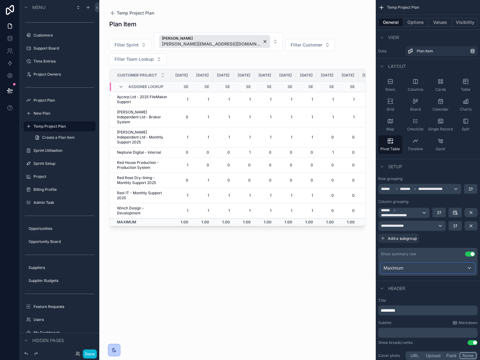
click at [409, 268] on div "Maximum" at bounding box center [428, 268] width 94 height 10
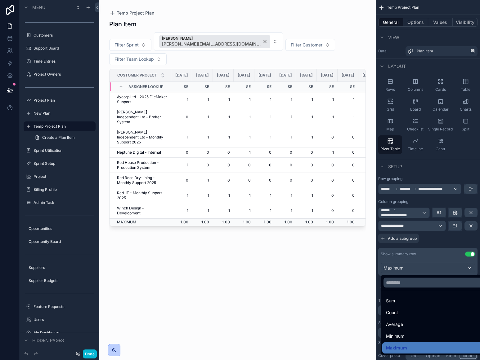
click at [400, 300] on div "Sum" at bounding box center [435, 300] width 98 height 7
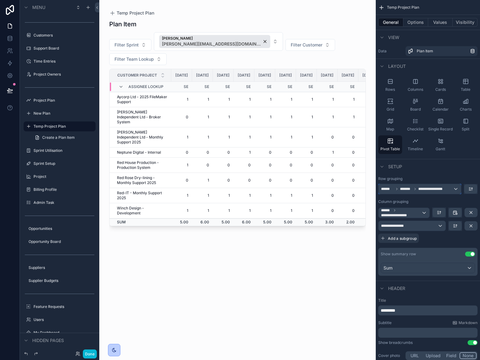
click at [430, 188] on span "**********" at bounding box center [433, 189] width 30 height 5
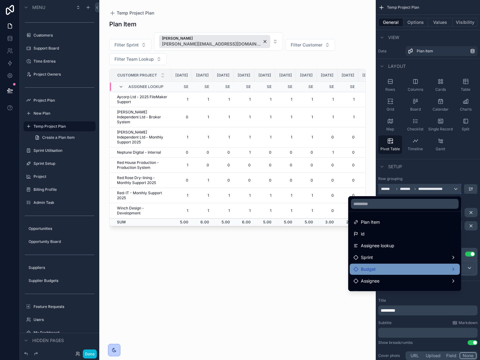
scroll to position [0, 0]
click at [371, 268] on span "Budget" at bounding box center [368, 269] width 15 height 7
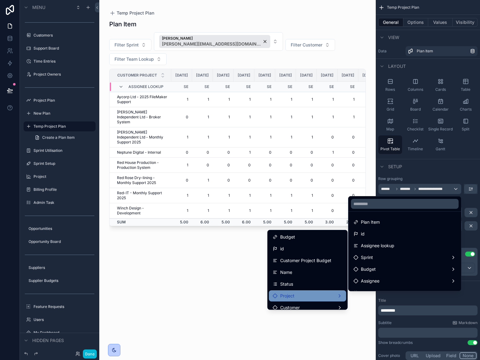
click at [306, 295] on div "Project" at bounding box center [308, 295] width 70 height 7
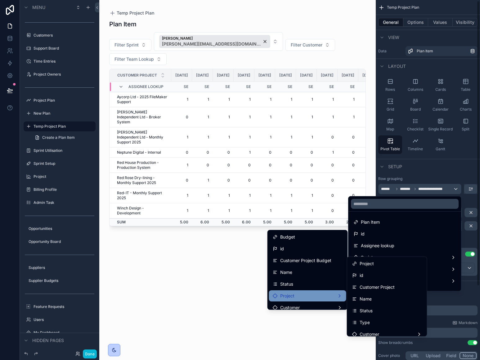
click at [424, 181] on div "scrollable content" at bounding box center [240, 180] width 480 height 360
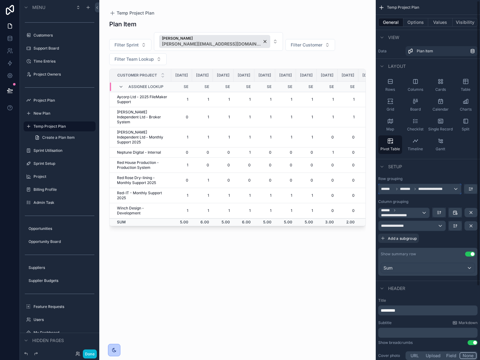
click at [431, 189] on span "**********" at bounding box center [433, 189] width 30 height 5
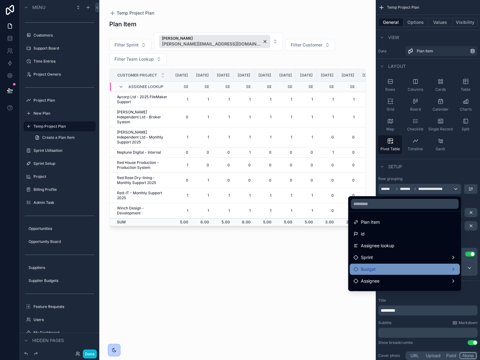
click at [381, 269] on div "Budget" at bounding box center [404, 269] width 103 height 7
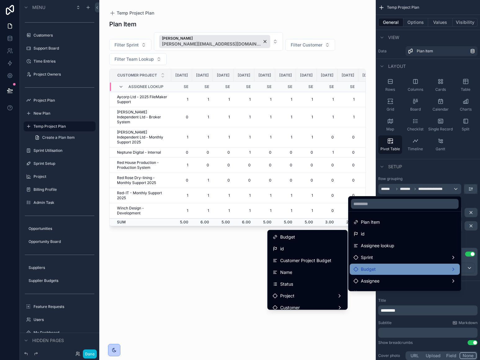
click at [371, 269] on span "Budget" at bounding box center [368, 269] width 15 height 7
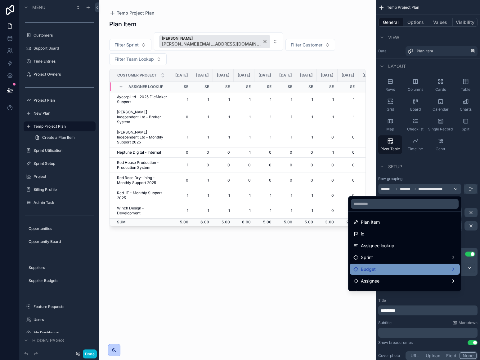
click at [371, 269] on span "Budget" at bounding box center [368, 269] width 15 height 7
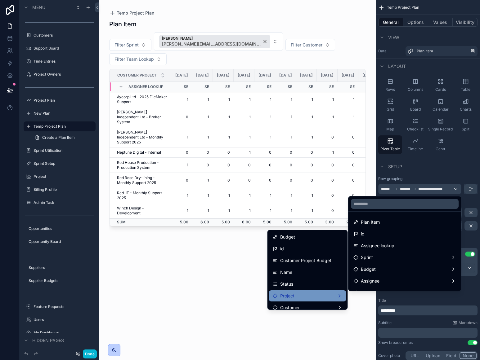
click at [301, 293] on div "Project" at bounding box center [308, 295] width 70 height 7
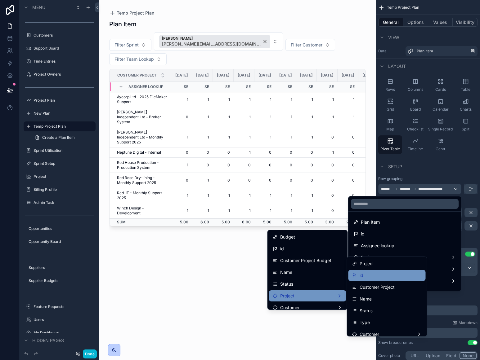
click at [386, 277] on div "id" at bounding box center [387, 275] width 70 height 7
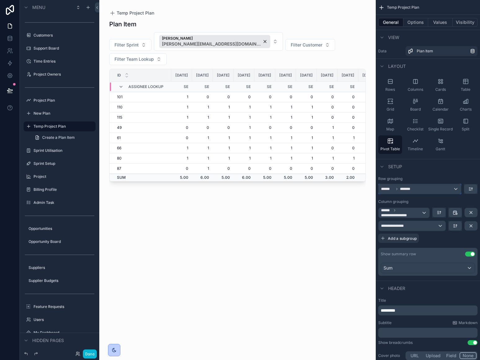
click at [424, 188] on div "****** *******" at bounding box center [419, 189] width 82 height 10
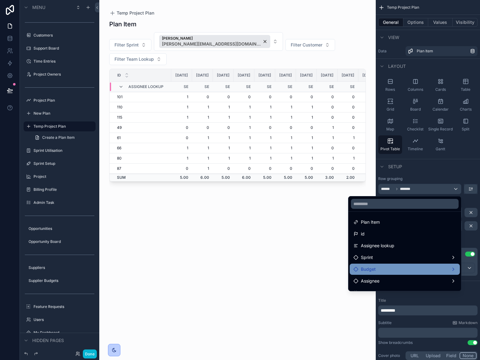
click at [379, 268] on div "Budget" at bounding box center [404, 269] width 103 height 7
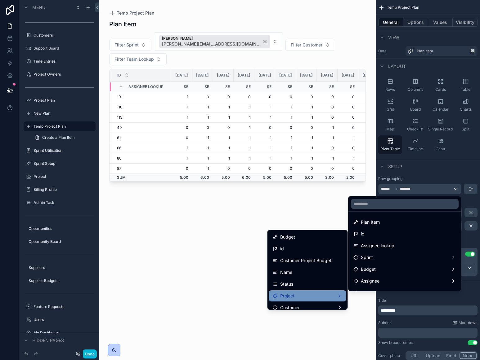
click at [299, 294] on div "Project" at bounding box center [308, 295] width 70 height 7
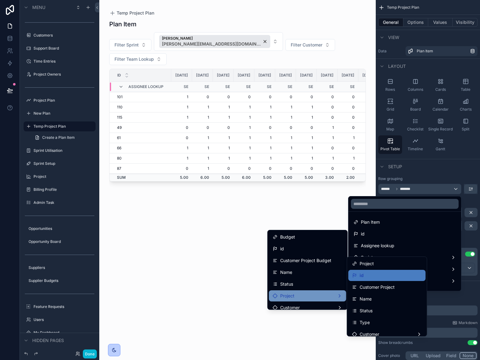
click at [379, 289] on span "Customer Project" at bounding box center [376, 287] width 35 height 7
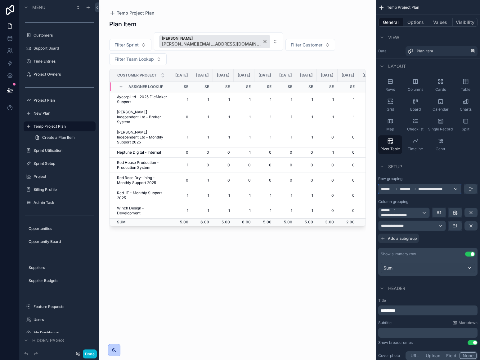
click at [439, 189] on span "**********" at bounding box center [433, 189] width 30 height 5
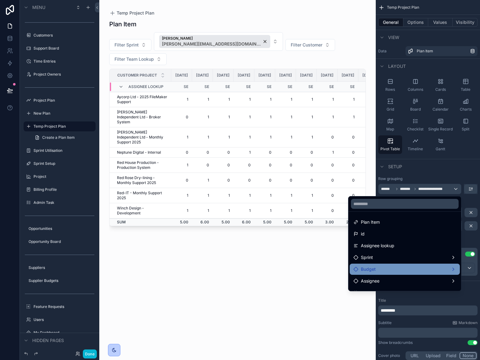
click at [396, 266] on div "Budget" at bounding box center [404, 269] width 103 height 7
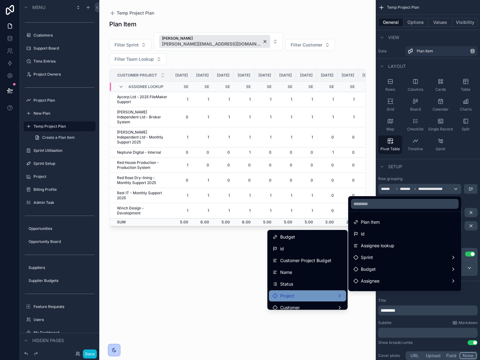
click at [321, 294] on div "Project" at bounding box center [308, 295] width 70 height 7
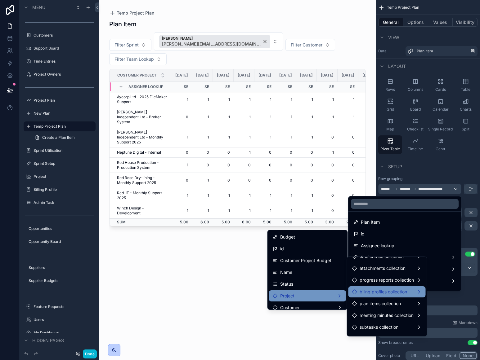
scroll to position [182, 0]
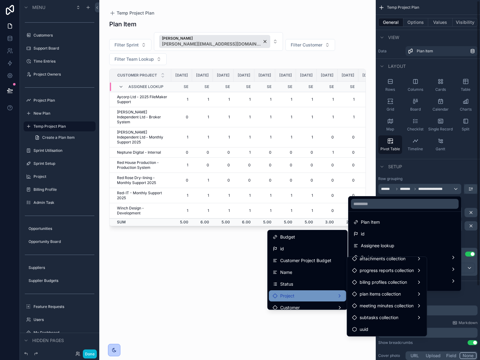
click at [455, 172] on div "scrollable content" at bounding box center [240, 180] width 480 height 360
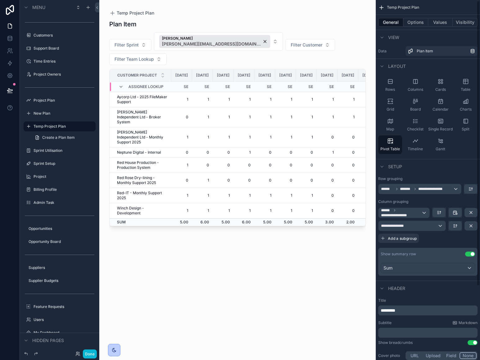
click at [453, 172] on div "Setup" at bounding box center [427, 166] width 104 height 15
click at [233, 106] on td "1" at bounding box center [223, 99] width 21 height 15
click at [449, 51] on div "Plan Item" at bounding box center [442, 51] width 53 height 5
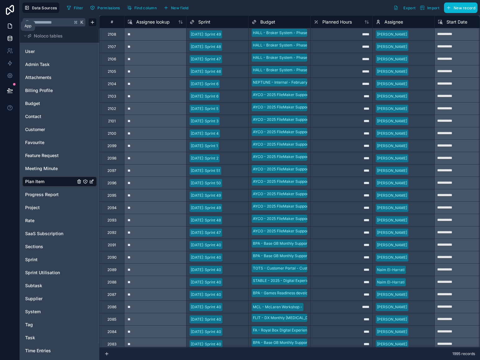
click at [13, 26] on icon at bounding box center [10, 26] width 6 height 6
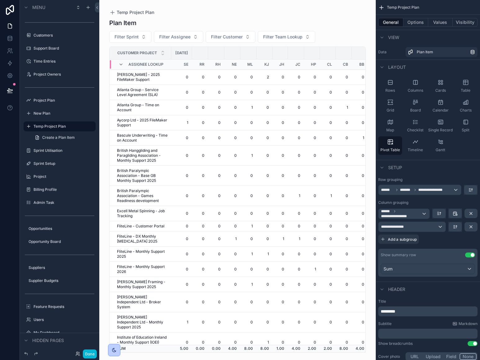
click at [342, 27] on div "Plan Item Filter Sprint Filter Assignee Filter Customer Filter Team Lookup Cust…" at bounding box center [237, 184] width 256 height 338
click at [351, 52] on div "scrollable content" at bounding box center [344, 53] width 16 height 5
click at [164, 36] on span "Filter Assignee" at bounding box center [174, 37] width 31 height 6
type input "***"
click at [157, 61] on span "[PERSON_NAME]" at bounding box center [174, 62] width 62 height 6
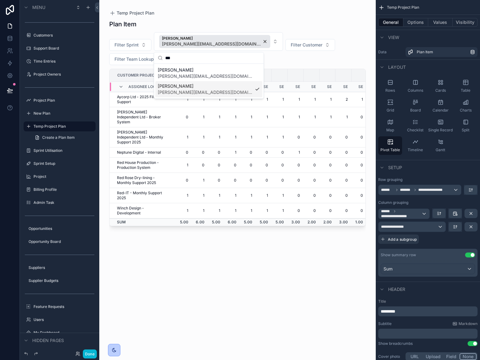
click at [325, 269] on div "Plan Item Filter Sprint [PERSON_NAME] [PERSON_NAME][EMAIL_ADDRESS][DOMAIN_NAME]…" at bounding box center [237, 184] width 256 height 337
click at [283, 78] on th "scrollable content" at bounding box center [280, 75] width 16 height 13
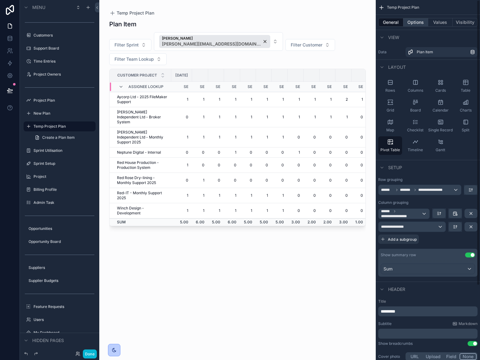
click at [415, 19] on button "Options" at bounding box center [415, 22] width 25 height 9
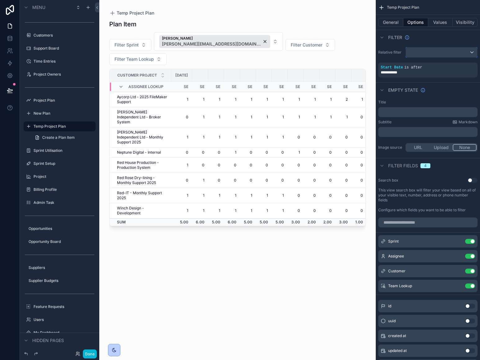
click at [434, 54] on div "scrollable content" at bounding box center [441, 52] width 71 height 10
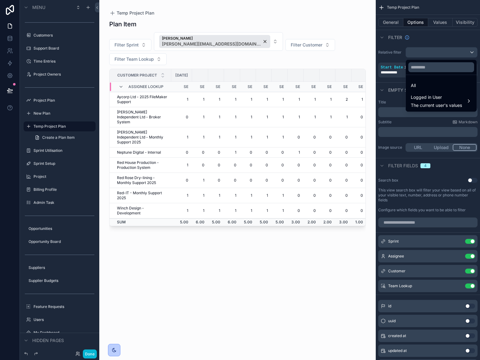
click at [421, 86] on div "All" at bounding box center [441, 85] width 61 height 7
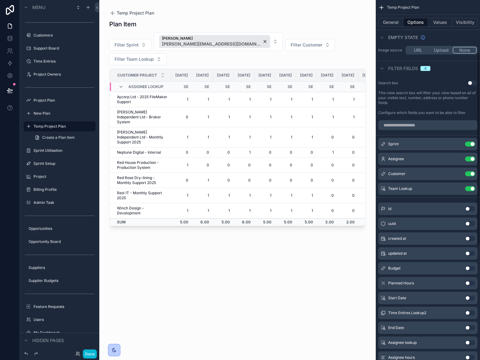
scroll to position [98, 0]
click at [467, 284] on button "Use setting" at bounding box center [470, 283] width 10 height 5
click at [471, 203] on button "Use setting" at bounding box center [470, 203] width 10 height 5
click at [435, 24] on button "Values" at bounding box center [440, 22] width 25 height 9
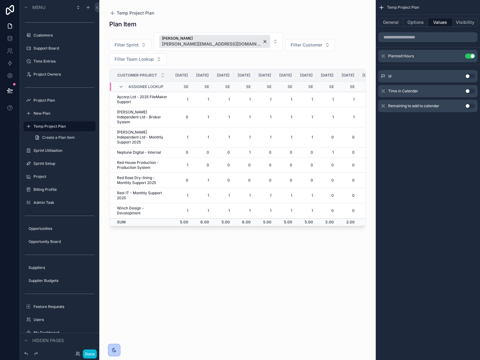
scroll to position [0, 0]
click at [469, 56] on button "Use setting" at bounding box center [470, 56] width 10 height 5
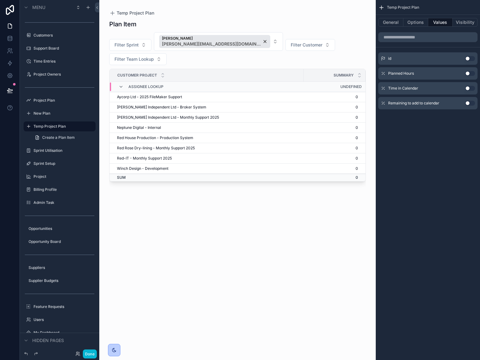
click at [466, 73] on button "Use setting" at bounding box center [470, 73] width 10 height 5
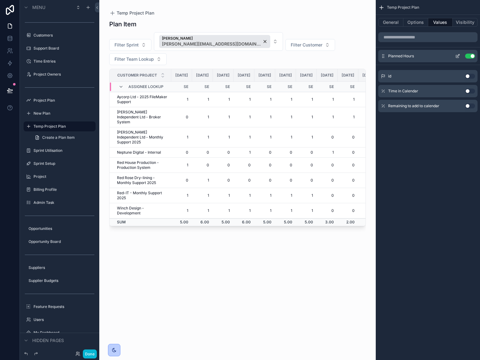
click at [457, 56] on icon "scrollable content" at bounding box center [457, 56] width 5 height 5
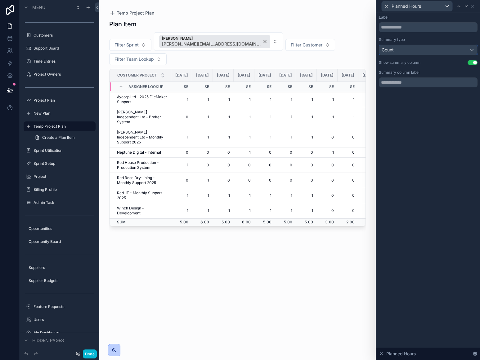
click at [427, 54] on div "Count" at bounding box center [428, 50] width 98 height 10
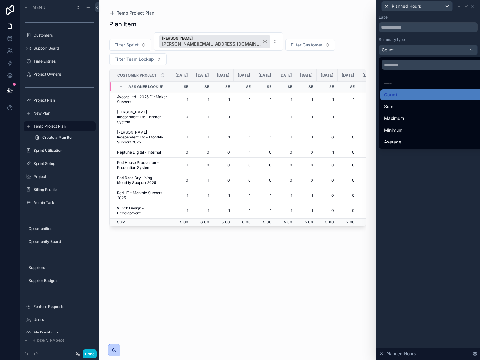
click at [415, 107] on div "Sum" at bounding box center [435, 106] width 102 height 7
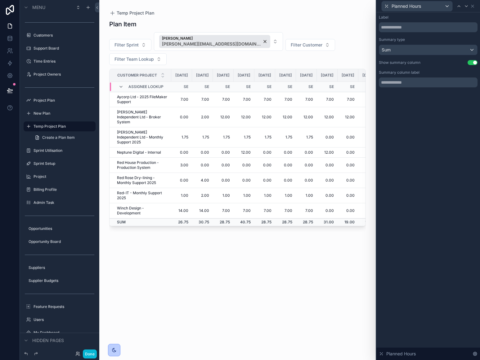
click at [313, 268] on div "Plan Item Filter Sprint [PERSON_NAME] [PERSON_NAME][EMAIL_ADDRESS][DOMAIN_NAME]…" at bounding box center [237, 184] width 256 height 337
click at [95, 354] on button "Done" at bounding box center [90, 354] width 14 height 9
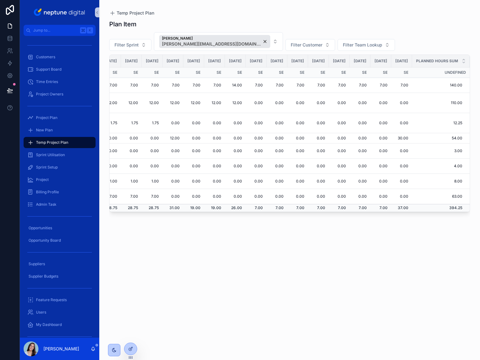
scroll to position [0, 310]
click at [225, 85] on td "14.00" at bounding box center [235, 85] width 21 height 15
click at [133, 348] on icon at bounding box center [130, 349] width 5 height 5
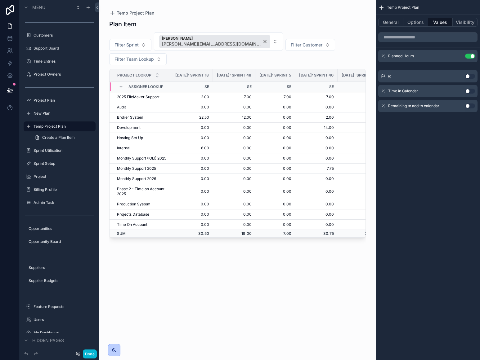
click at [333, 17] on div "scrollable content" at bounding box center [237, 176] width 276 height 353
drag, startPoint x: 222, startPoint y: 280, endPoint x: 357, endPoint y: 177, distance: 169.5
click at [223, 279] on div "Plan Item Filter Sprint [PERSON_NAME] [PERSON_NAME][EMAIL_ADDRESS][DOMAIN_NAME]…" at bounding box center [237, 184] width 256 height 337
click at [390, 23] on button "General" at bounding box center [390, 22] width 25 height 9
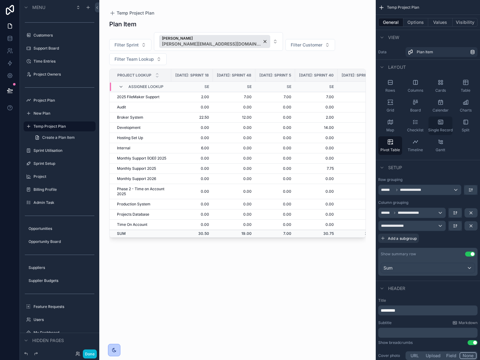
click at [443, 124] on div "Single Record" at bounding box center [440, 126] width 24 height 19
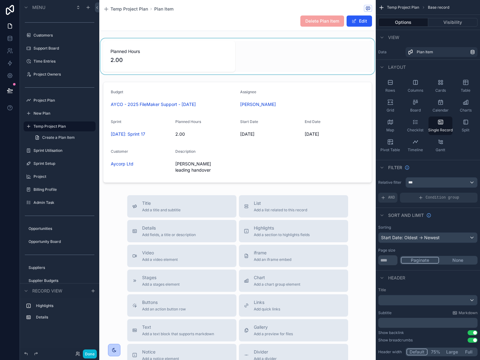
click at [171, 65] on div "scrollable content" at bounding box center [237, 56] width 276 height 36
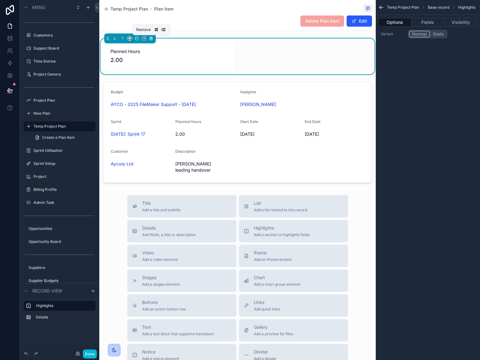
click at [152, 38] on icon "scrollable content" at bounding box center [151, 39] width 2 height 2
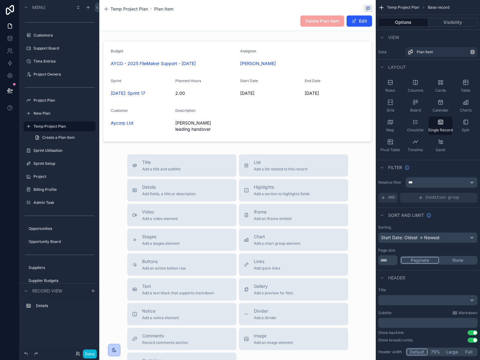
click at [176, 54] on div "scrollable content" at bounding box center [237, 212] width 276 height 425
click at [164, 48] on div "scrollable content" at bounding box center [237, 91] width 276 height 106
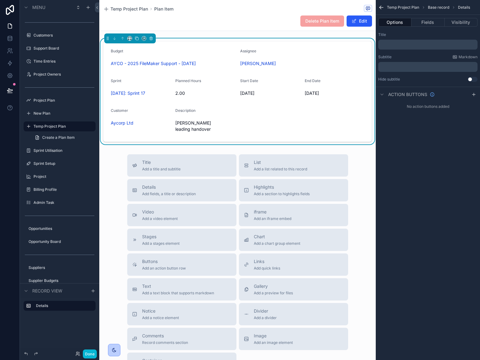
scroll to position [1, 0]
click at [151, 38] on icon "scrollable content" at bounding box center [151, 38] width 4 height 4
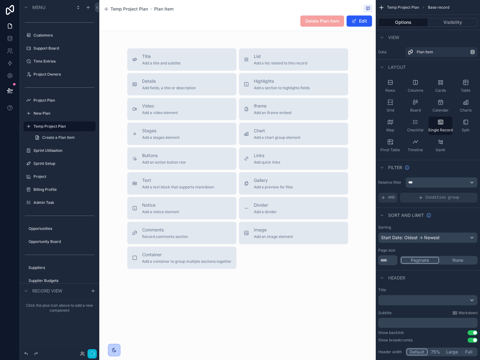
scroll to position [0, 0]
click at [51, 95] on div "Project Plan" at bounding box center [59, 100] width 79 height 11
click at [50, 99] on label "Project Plan" at bounding box center [58, 100] width 50 height 5
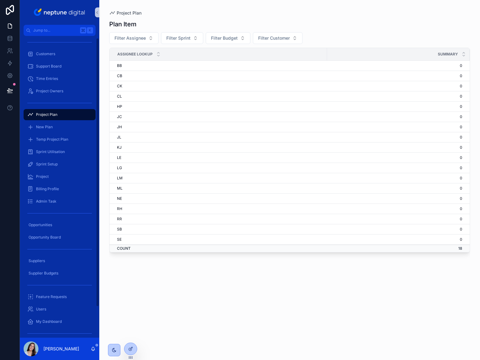
scroll to position [2, 0]
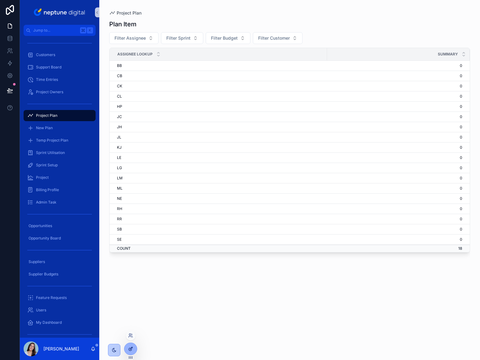
click at [132, 345] on div at bounding box center [130, 349] width 12 height 12
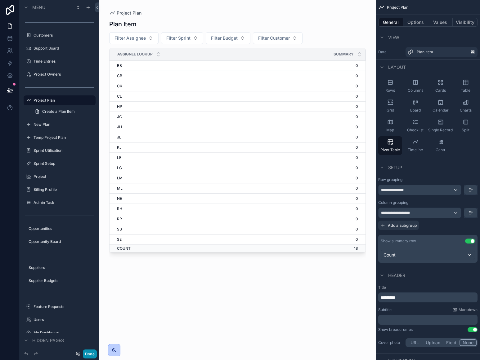
click at [91, 356] on button "Done" at bounding box center [90, 354] width 14 height 9
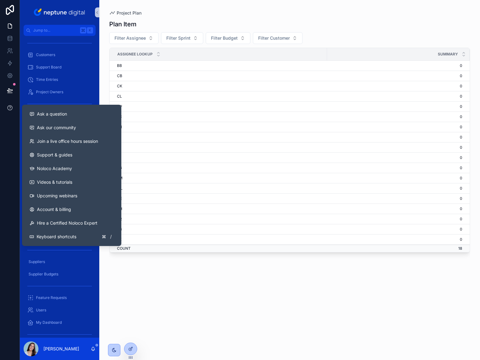
click at [11, 108] on icon at bounding box center [10, 108] width 6 height 6
click at [64, 115] on span "Ask a question" at bounding box center [52, 114] width 30 height 6
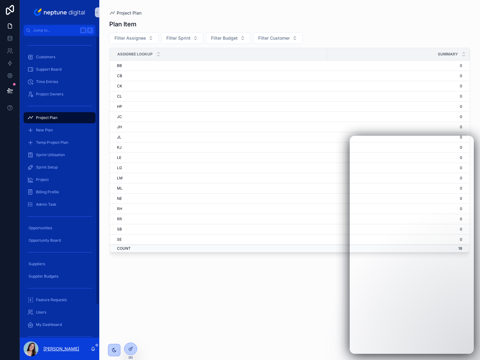
click at [55, 348] on p "[PERSON_NAME]" at bounding box center [61, 349] width 36 height 6
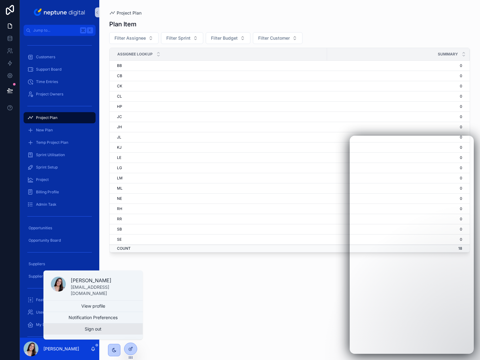
click at [99, 326] on button "Sign out" at bounding box center [92, 329] width 99 height 11
